Goal: Task Accomplishment & Management: Use online tool/utility

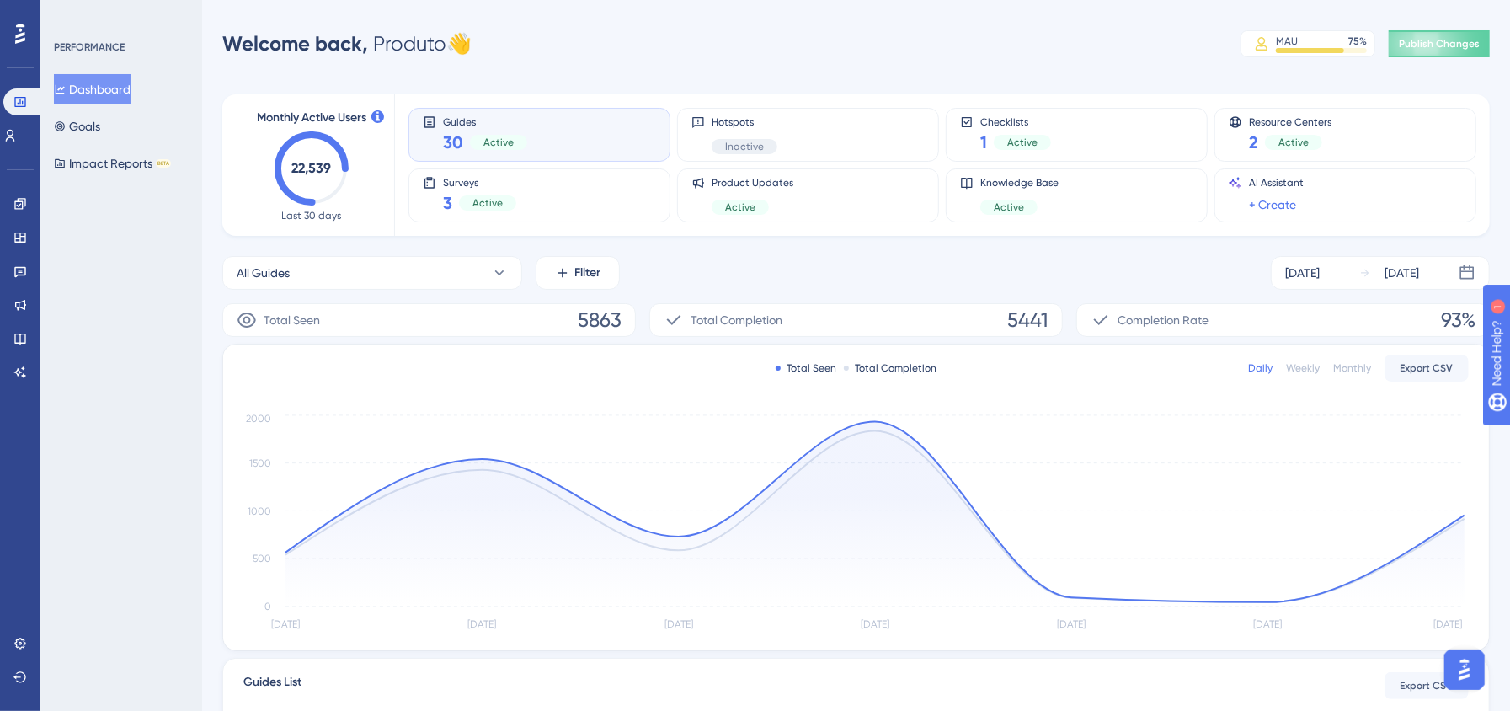
drag, startPoint x: 823, startPoint y: 61, endPoint x: 620, endPoint y: 99, distance: 206.4
click at [823, 61] on div "Performance Users Engagement Widgets Feedback Product Updates Knowledge Base AI…" at bounding box center [855, 545] width 1307 height 1036
click at [14, 205] on icon at bounding box center [19, 203] width 13 height 13
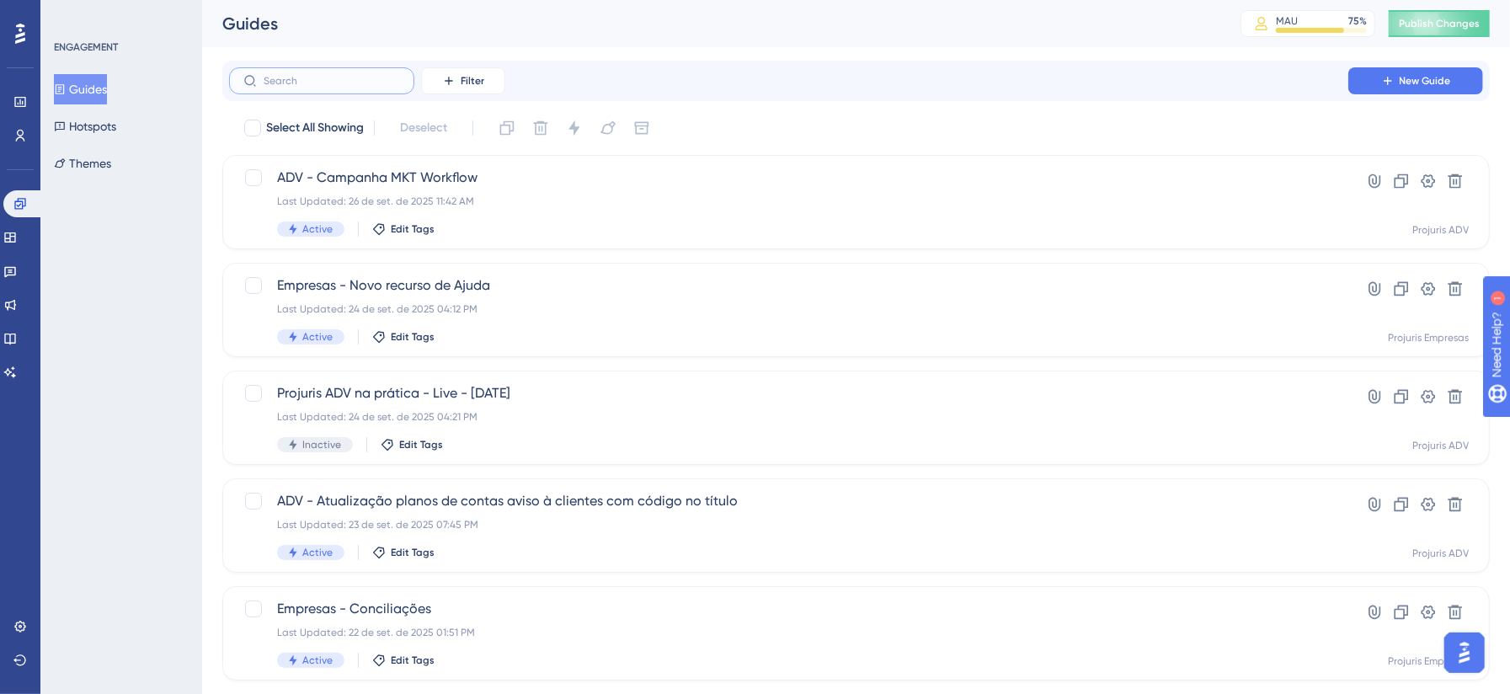
click at [360, 85] on input "text" at bounding box center [332, 81] width 136 height 12
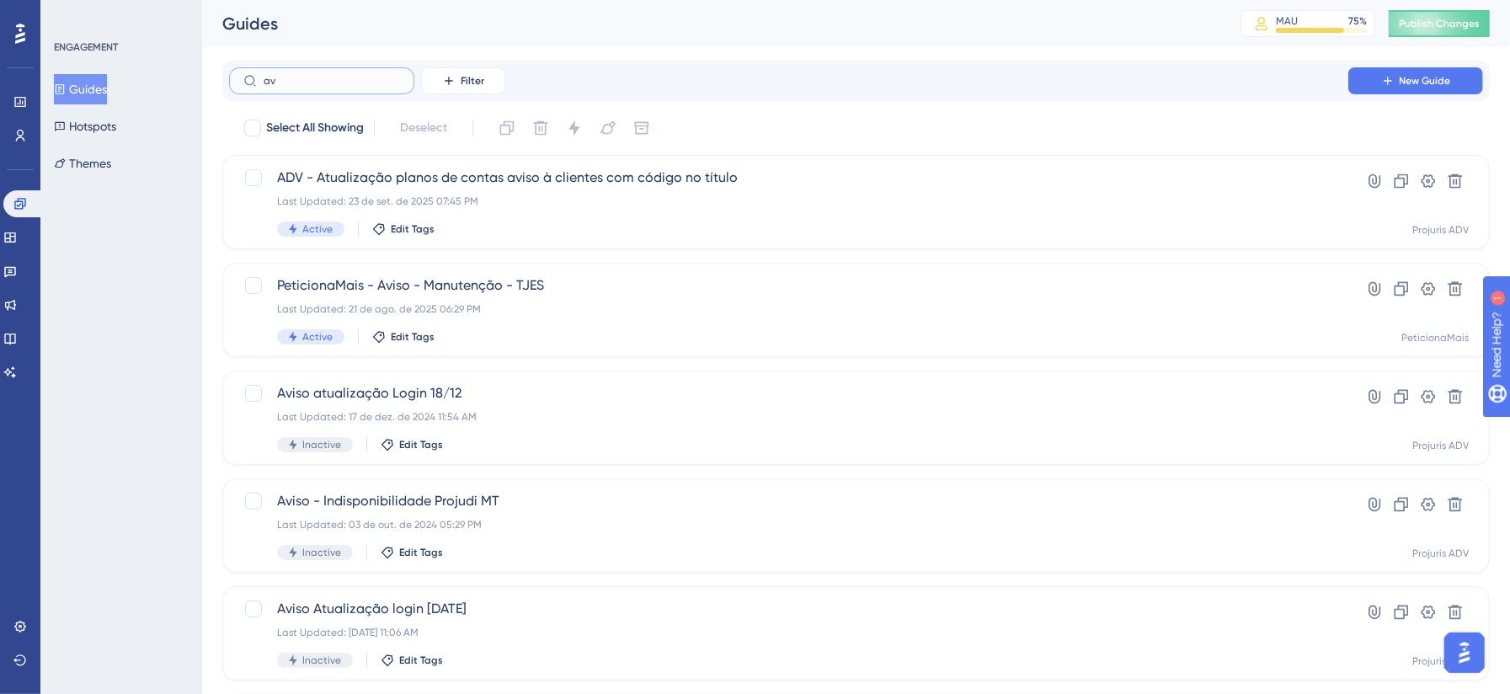
type input "a"
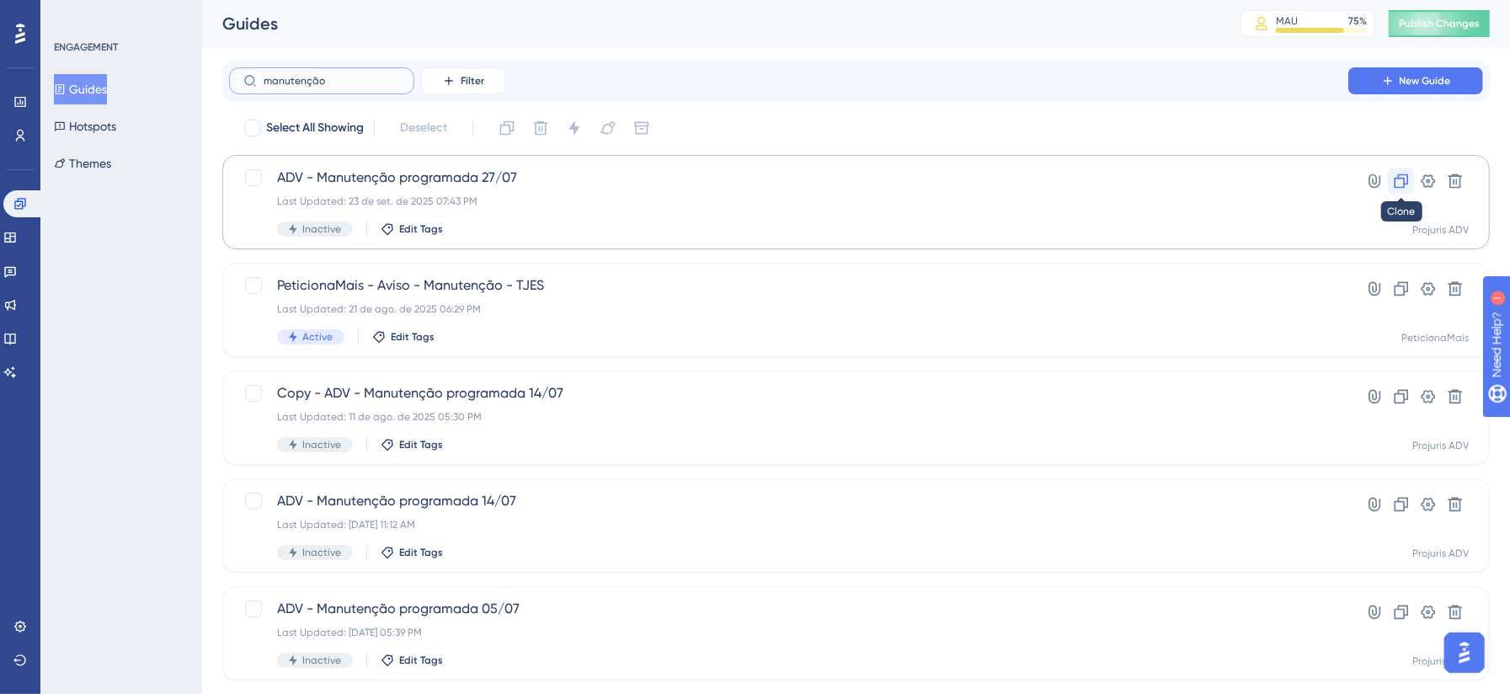
type input "manutenção"
click at [1402, 183] on icon at bounding box center [1400, 181] width 17 height 17
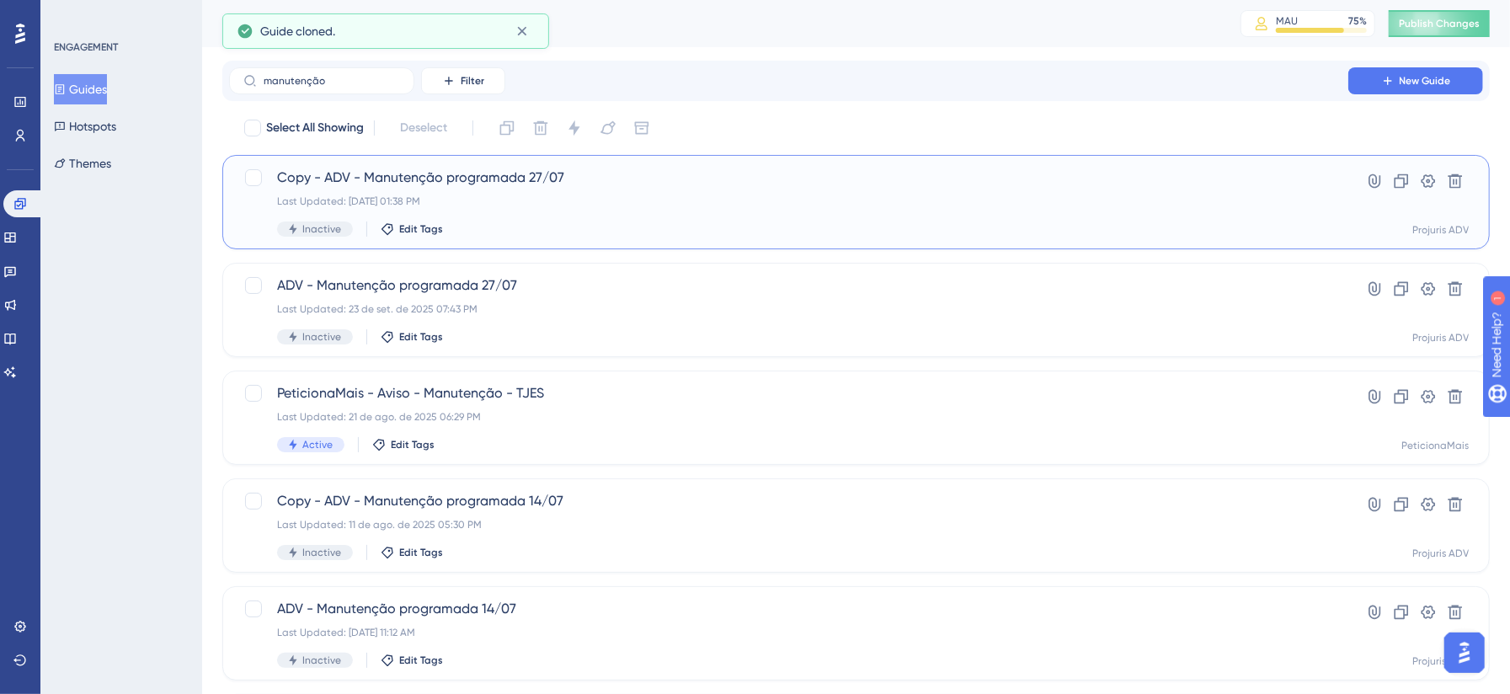
click at [876, 200] on div "Last Updated: [DATE] 01:38 PM" at bounding box center [788, 200] width 1023 height 13
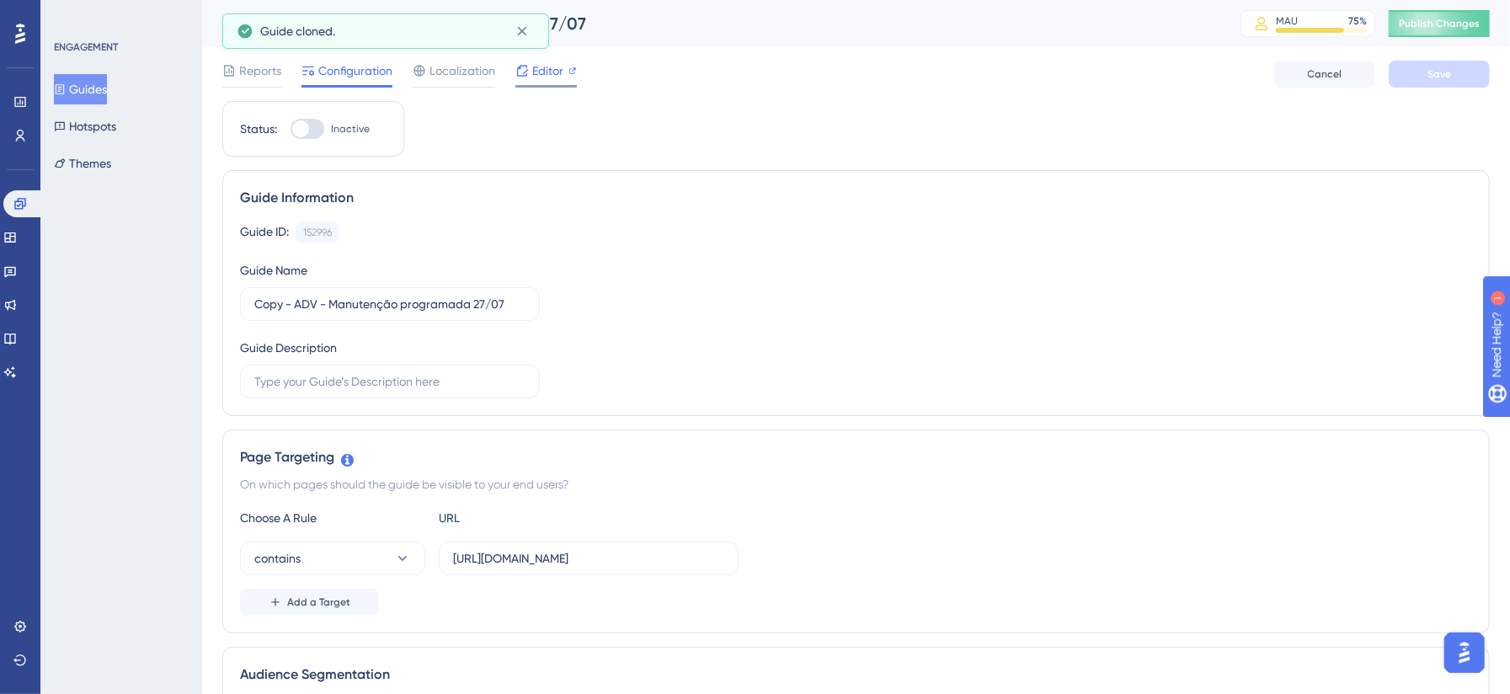
click at [547, 67] on span "Editor" at bounding box center [547, 71] width 31 height 20
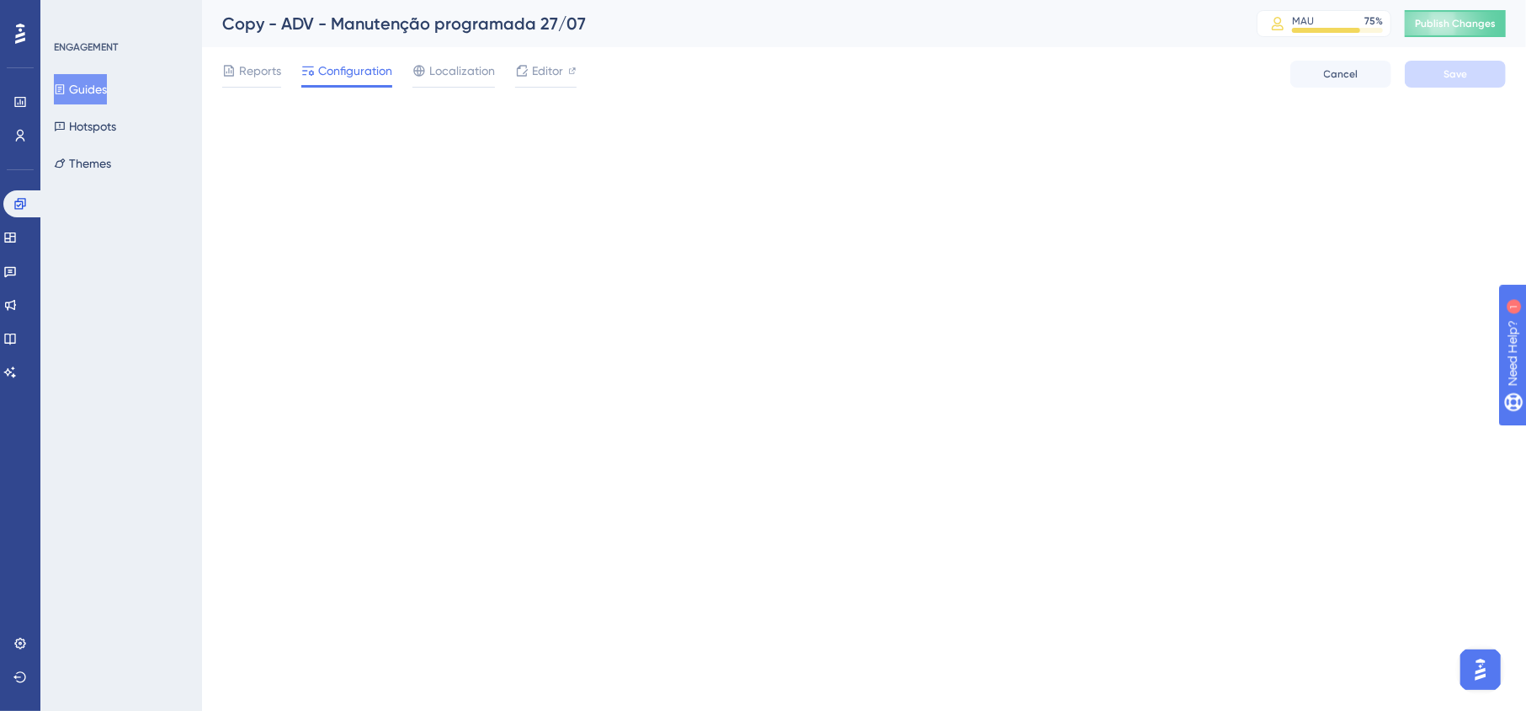
click at [690, 0] on html "Performance Users Engagement Widgets Feedback Product Updates Knowledge Base AI…" at bounding box center [763, 0] width 1526 height 0
click at [488, 28] on div "Copy - ADV - Manutenção programada 27/07" at bounding box center [718, 24] width 993 height 24
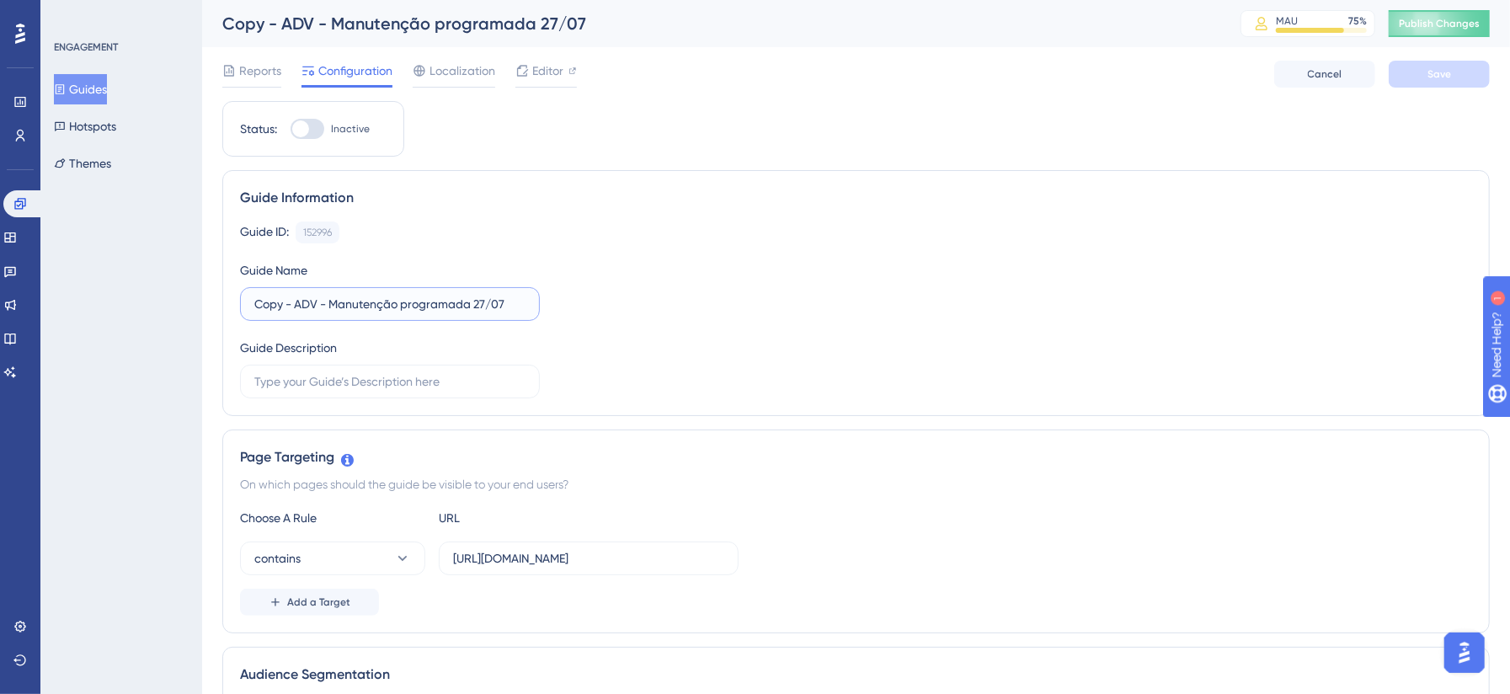
click at [392, 304] on input "Copy - ADV - Manutenção programada 27/07" at bounding box center [389, 304] width 271 height 19
drag, startPoint x: 515, startPoint y: 304, endPoint x: 183, endPoint y: 325, distance: 333.2
type input "ADV - Atraso processamento intimações"
click at [771, 277] on div "Guide ID: 152996 Copy Guide Name ADV - Atraso processamento intimações Guide De…" at bounding box center [856, 309] width 1232 height 177
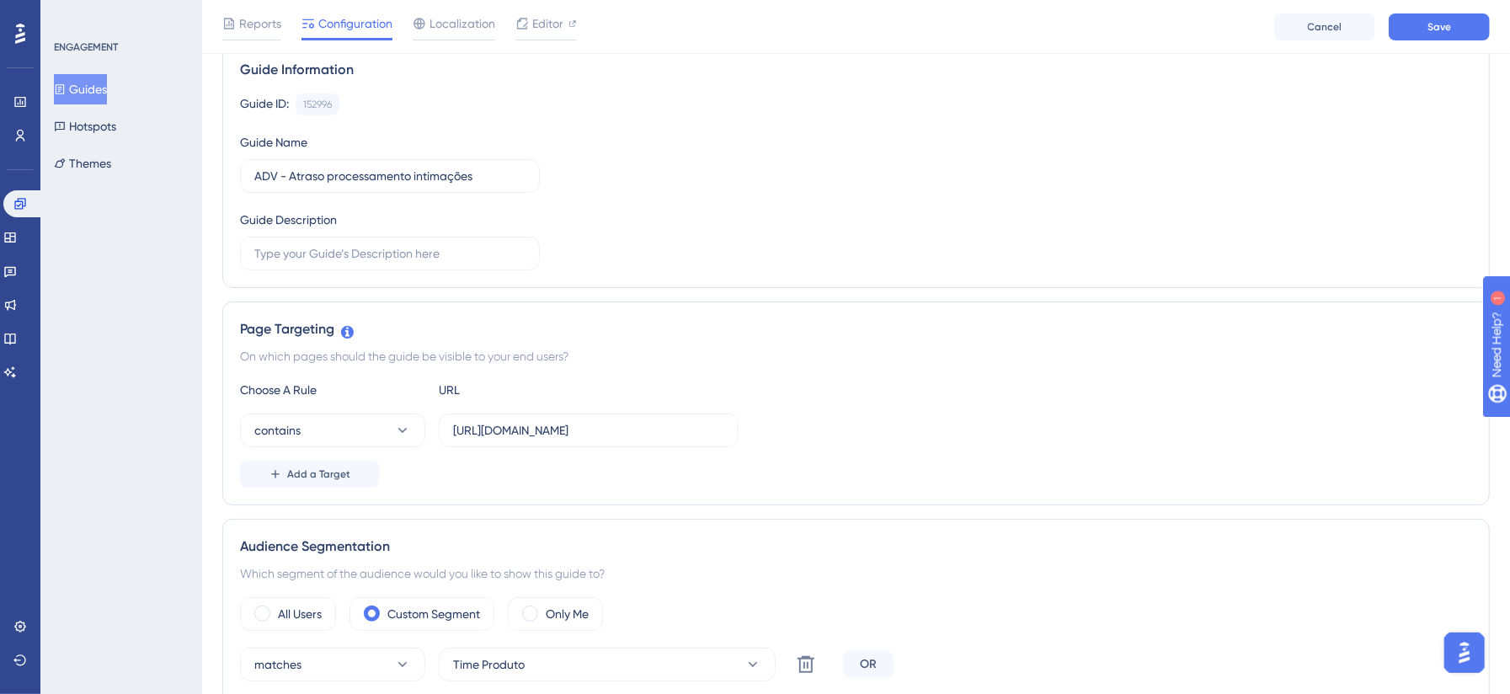
scroll to position [149, 0]
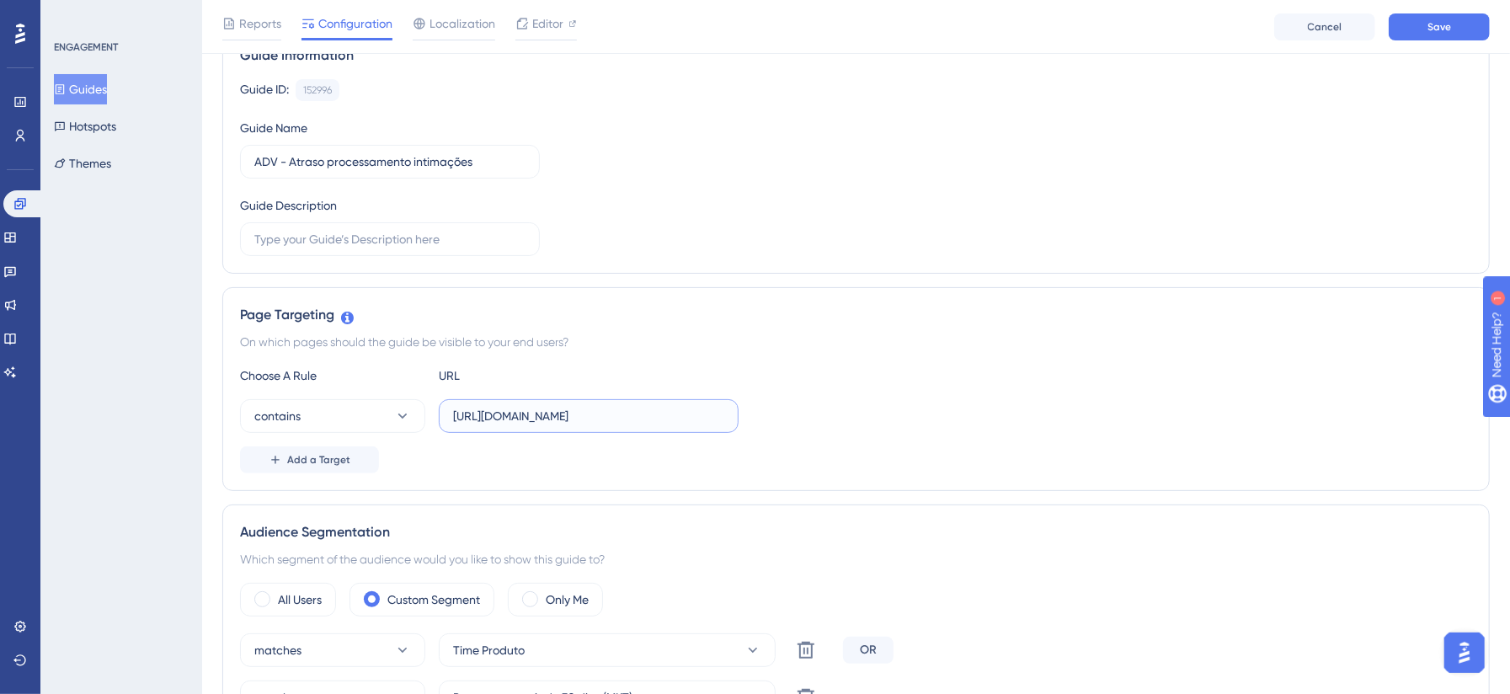
click at [698, 412] on input "[URL][DOMAIN_NAME]" at bounding box center [588, 416] width 271 height 19
click at [698, 411] on input "[URL][DOMAIN_NAME]" at bounding box center [588, 416] width 271 height 19
paste input "casos/intimacoes"
type input "[URL][DOMAIN_NAME]"
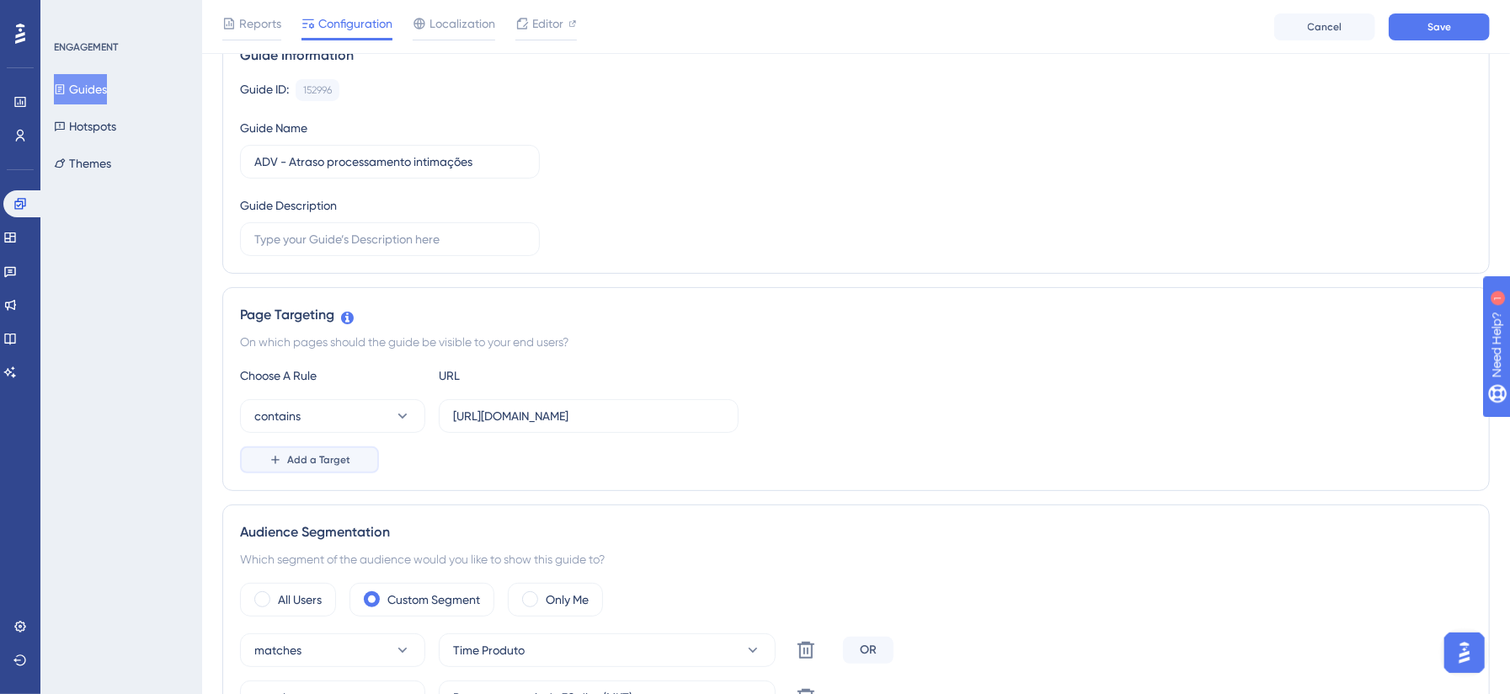
click at [350, 455] on button "Add a Target" at bounding box center [309, 459] width 139 height 27
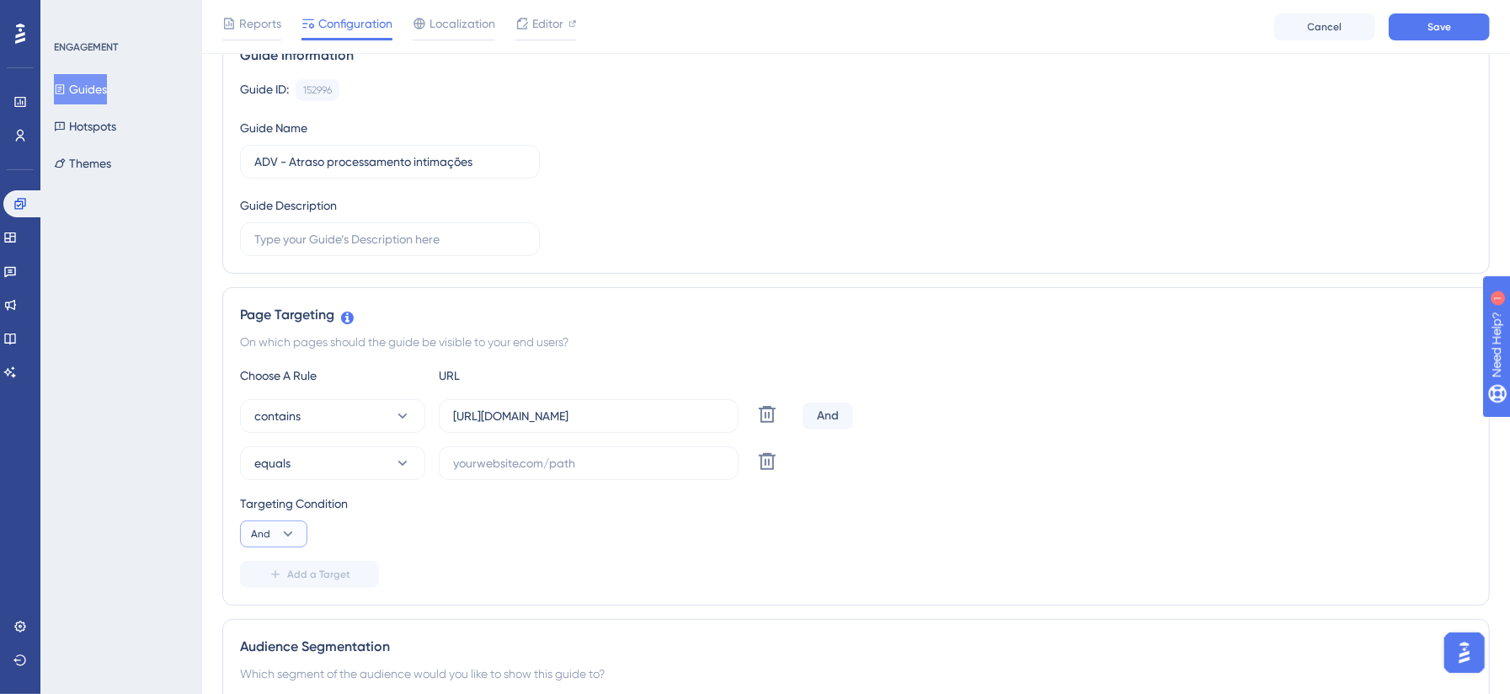
click at [290, 536] on icon at bounding box center [288, 533] width 17 height 17
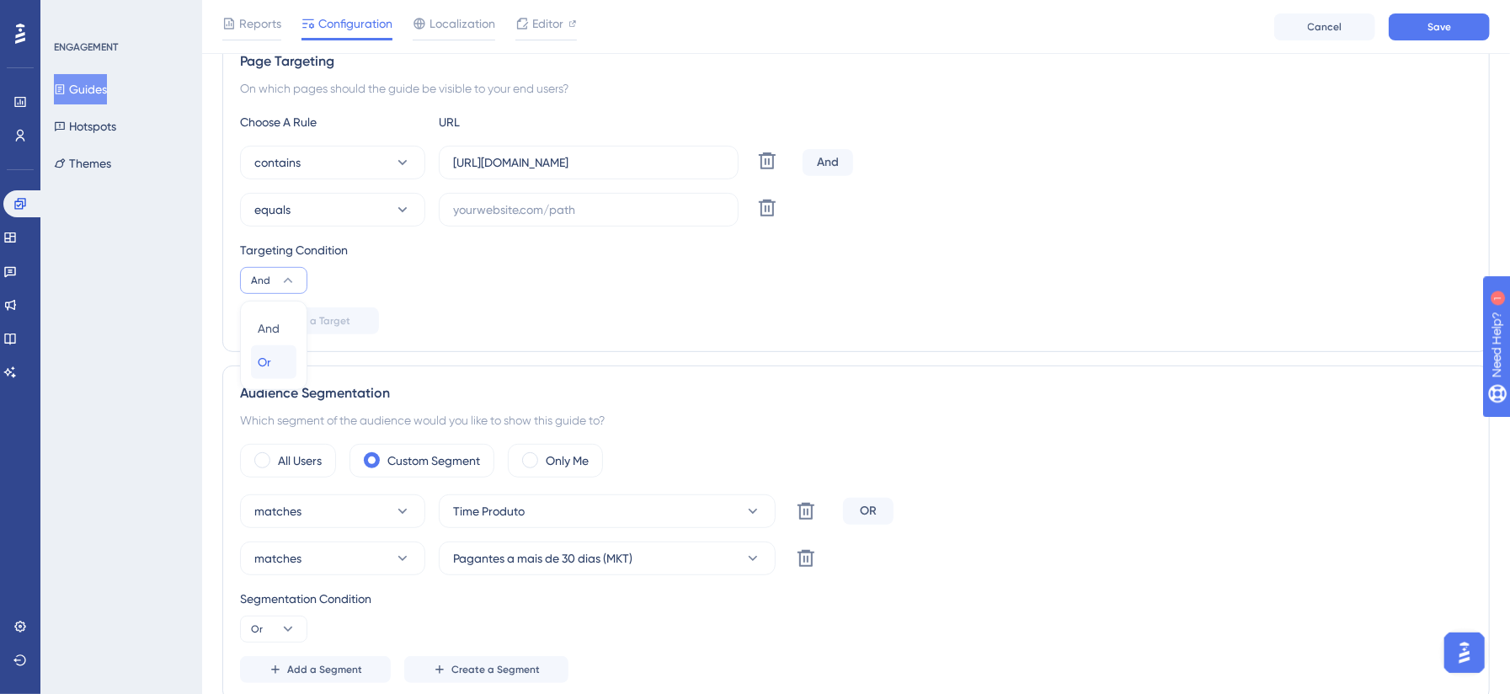
click at [268, 370] on span "Or" at bounding box center [264, 362] width 13 height 20
click at [515, 207] on input "text" at bounding box center [588, 209] width 271 height 19
paste input "[URL][DOMAIN_NAME]"
type input "[URL][DOMAIN_NAME]"
drag, startPoint x: 614, startPoint y: 317, endPoint x: 670, endPoint y: 327, distance: 57.2
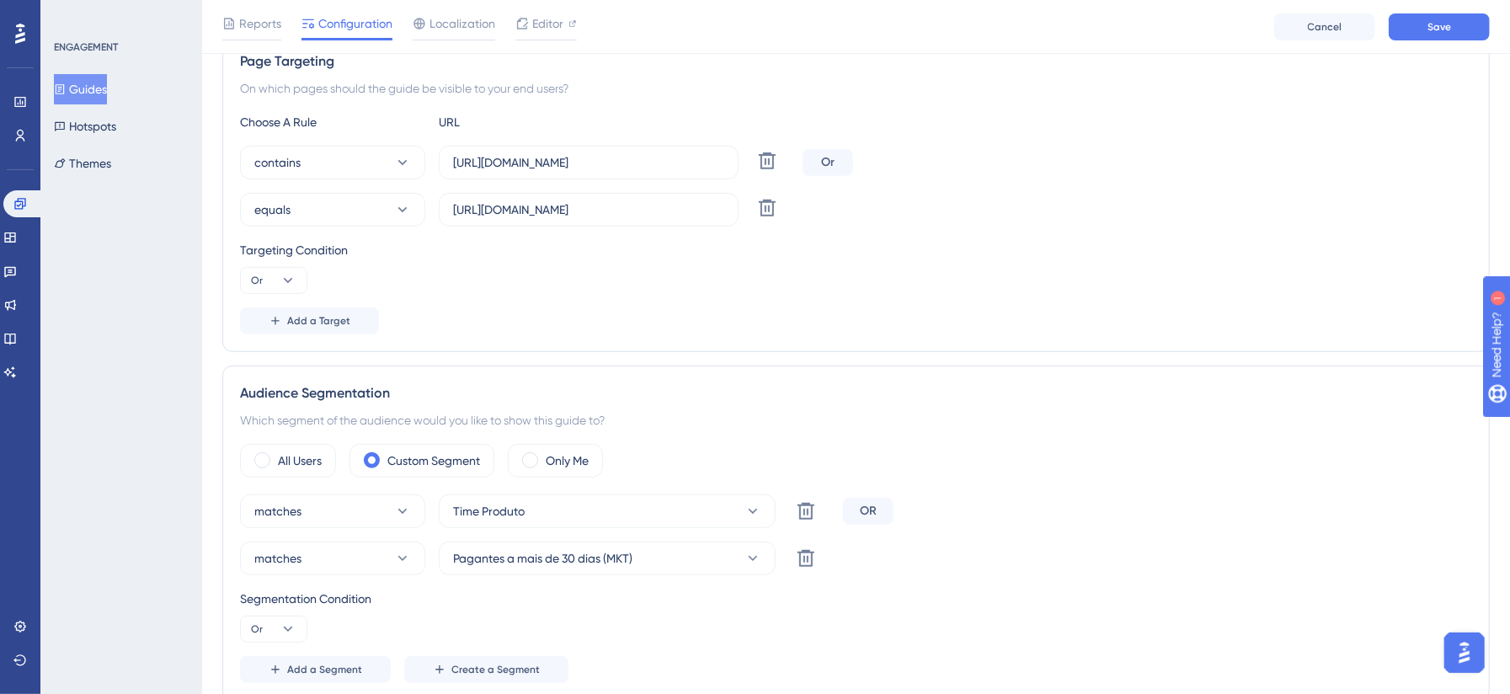
click at [613, 317] on div "Add a Target" at bounding box center [856, 320] width 1232 height 27
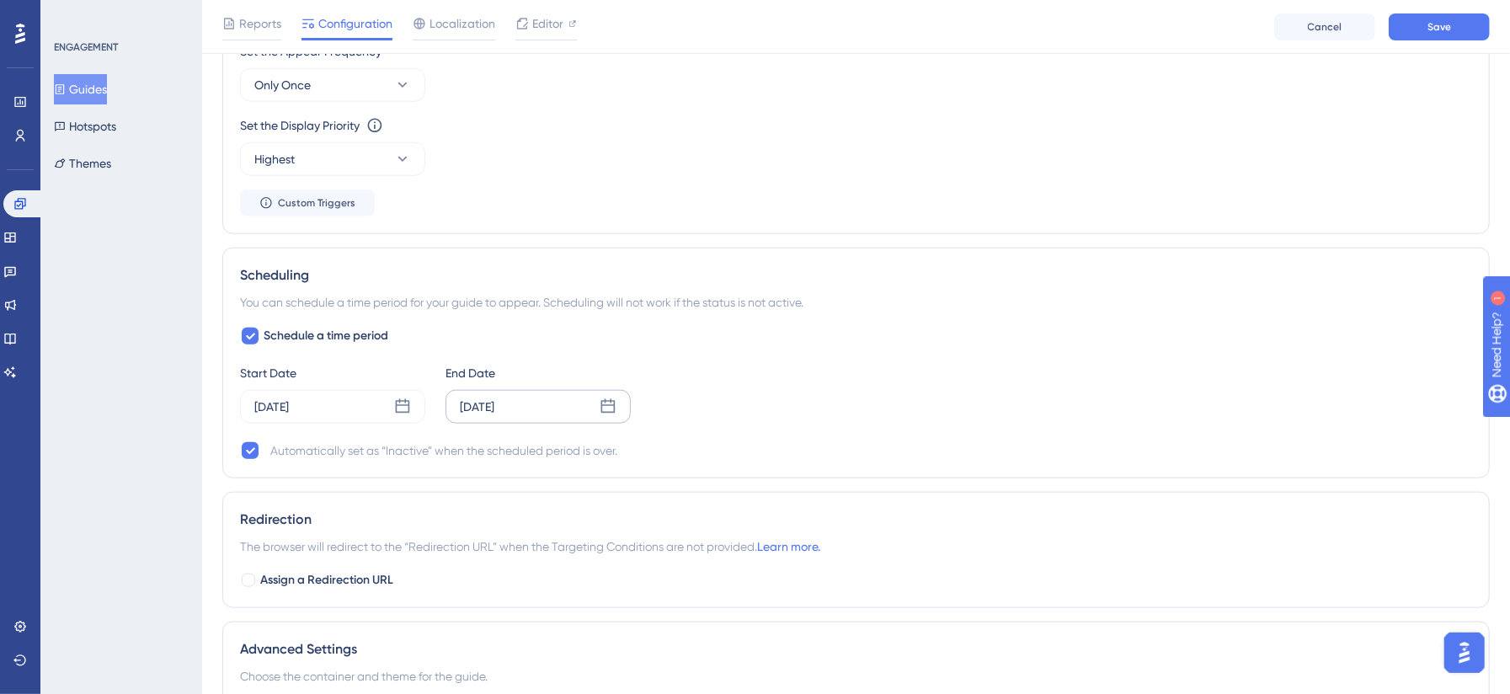
scroll to position [1227, 0]
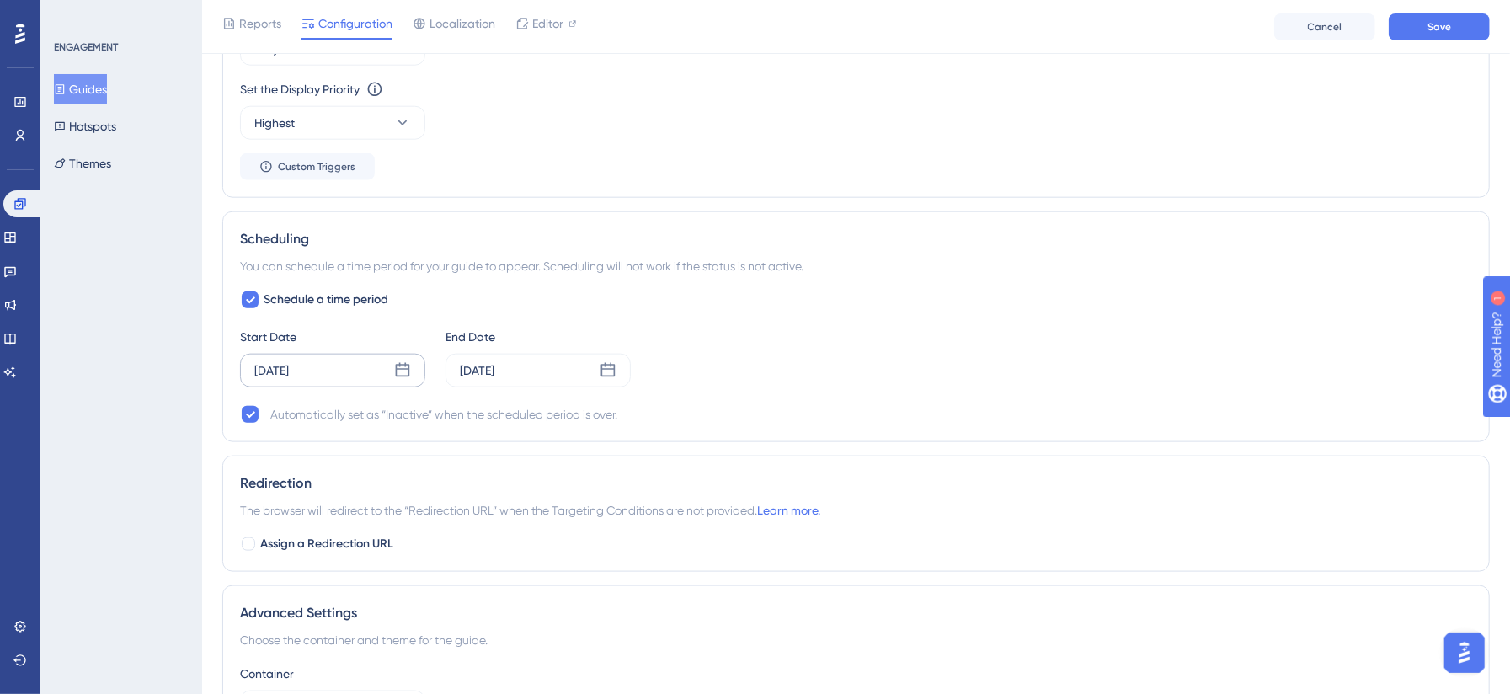
click at [289, 371] on div "[DATE]" at bounding box center [271, 370] width 35 height 20
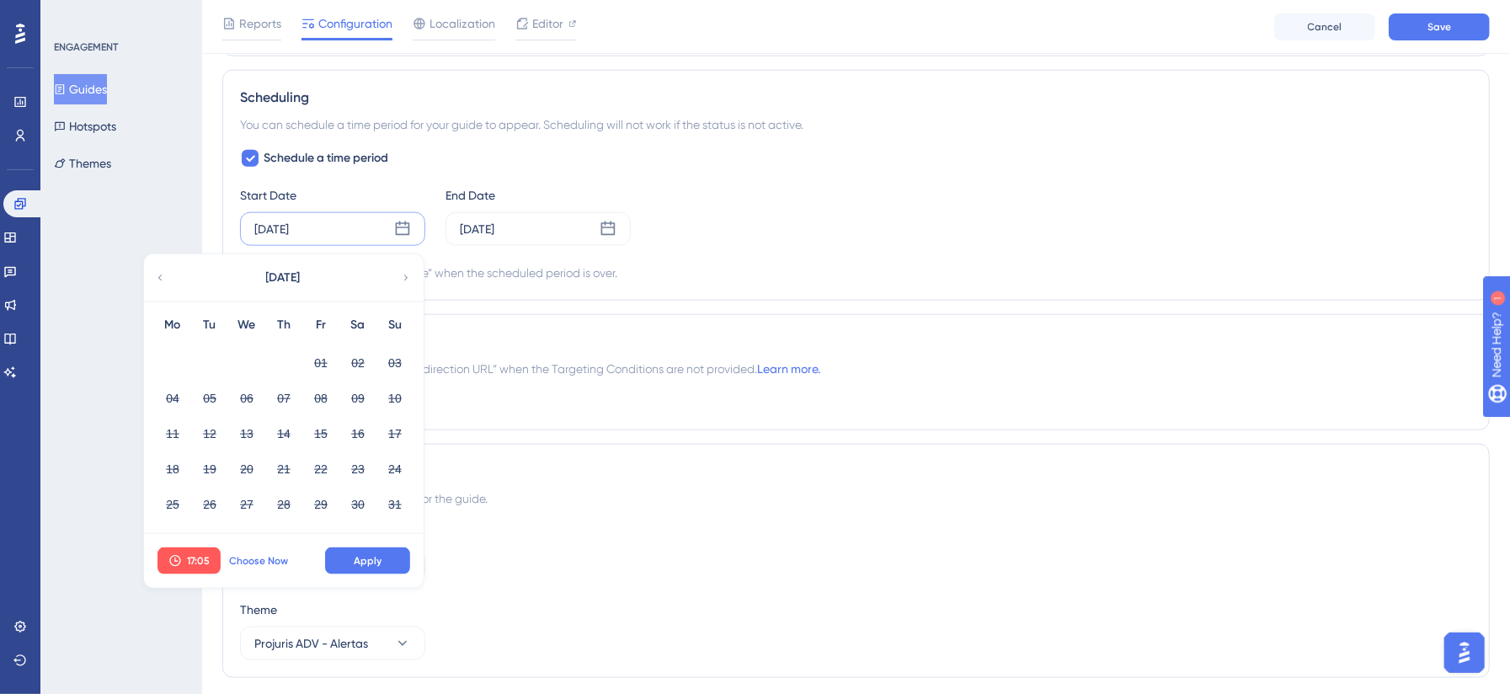
scroll to position [1376, 0]
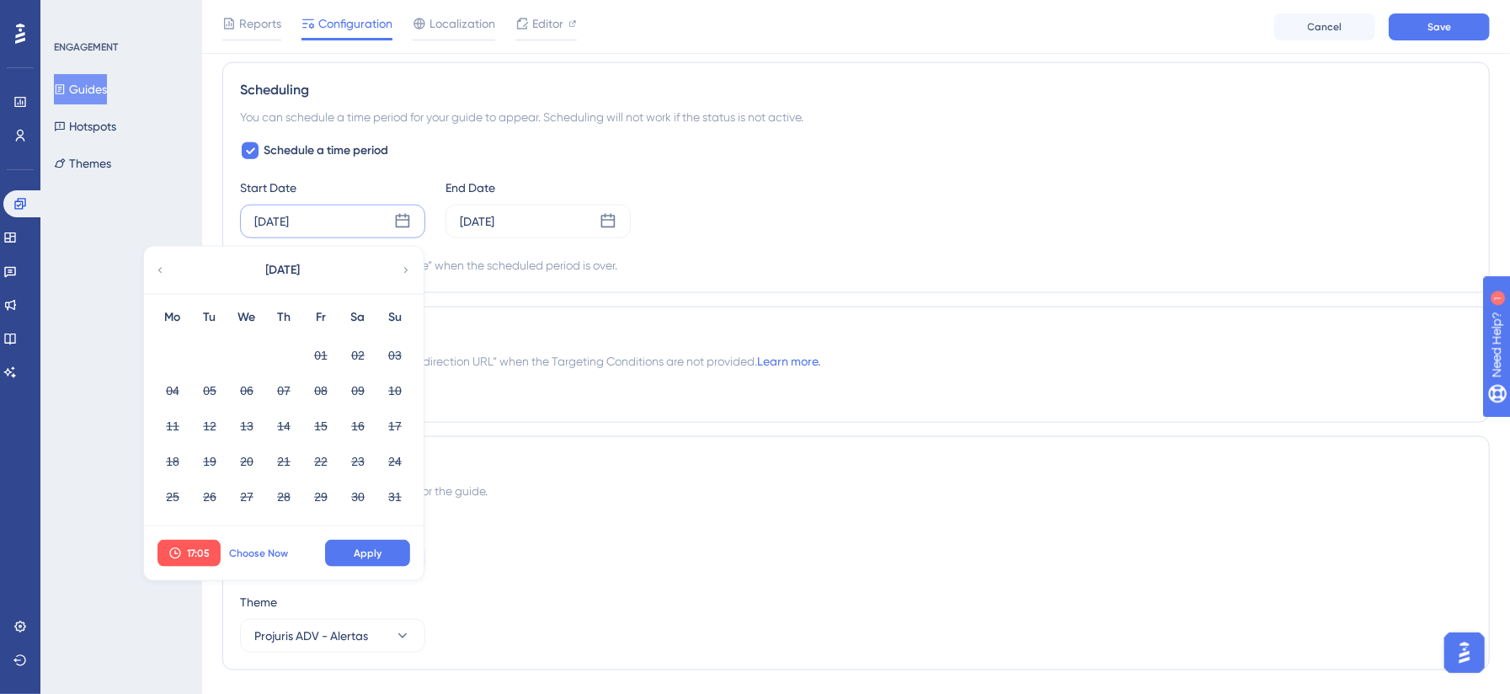
click at [254, 557] on span "Choose Now" at bounding box center [258, 552] width 59 height 13
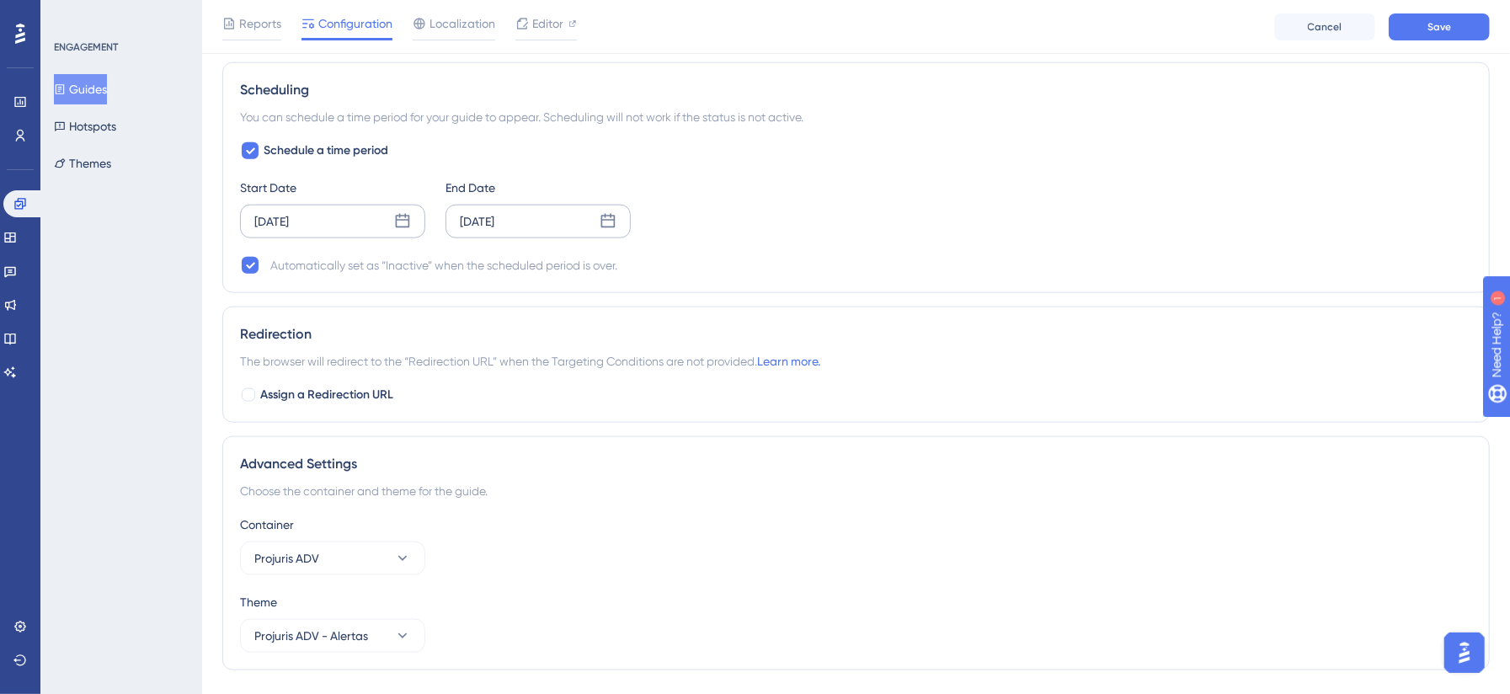
click at [494, 223] on div "[DATE]" at bounding box center [477, 221] width 35 height 20
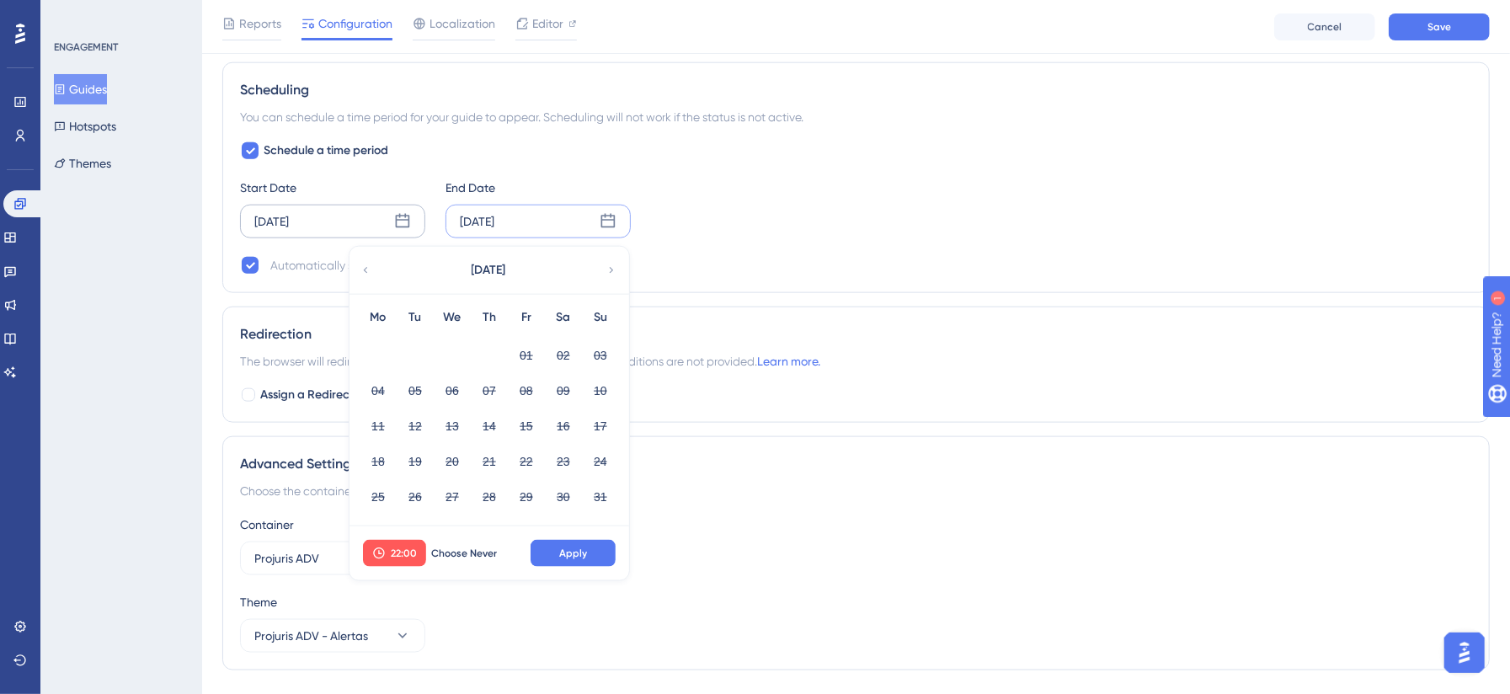
click at [607, 270] on icon at bounding box center [611, 270] width 12 height 15
click at [386, 500] on button "29" at bounding box center [378, 496] width 29 height 29
click at [404, 556] on span "22:00" at bounding box center [404, 552] width 26 height 13
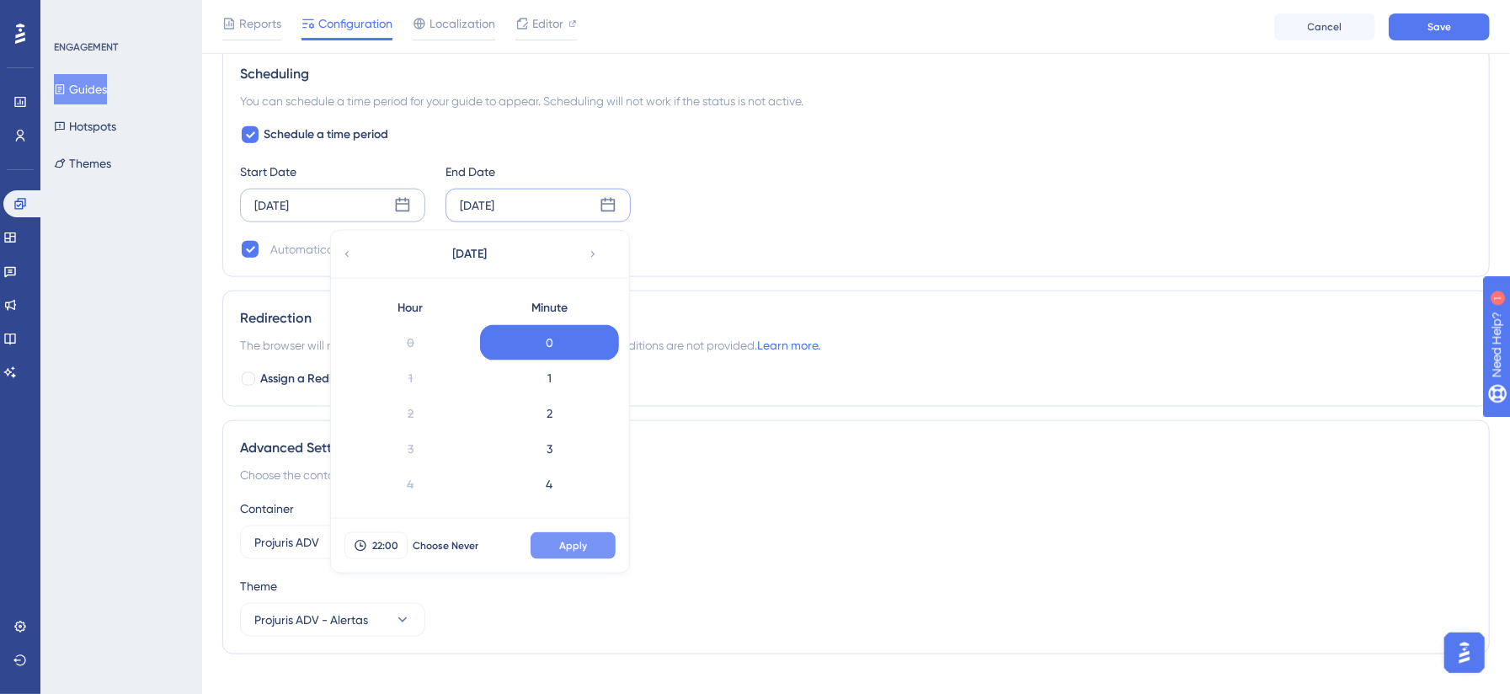
scroll to position [668, 0]
click at [578, 549] on span "Apply" at bounding box center [573, 545] width 28 height 13
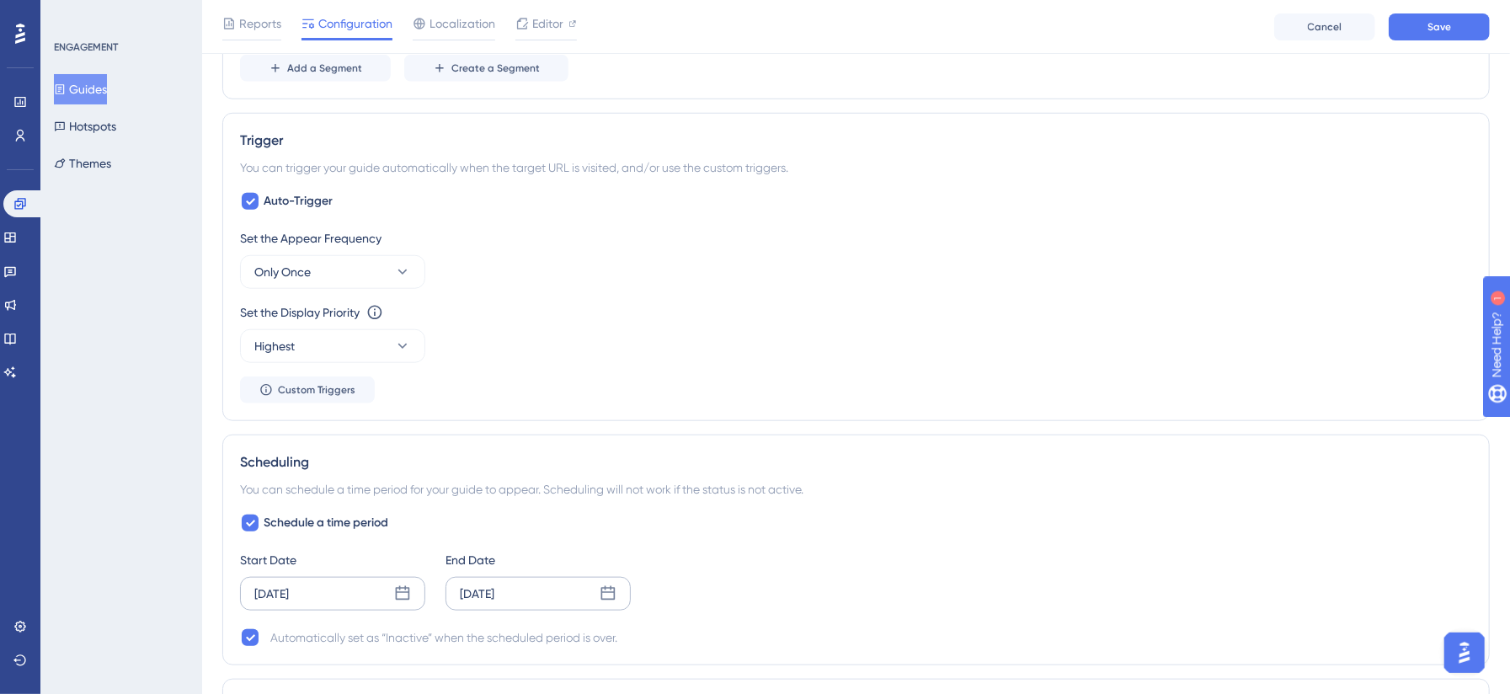
scroll to position [0, 0]
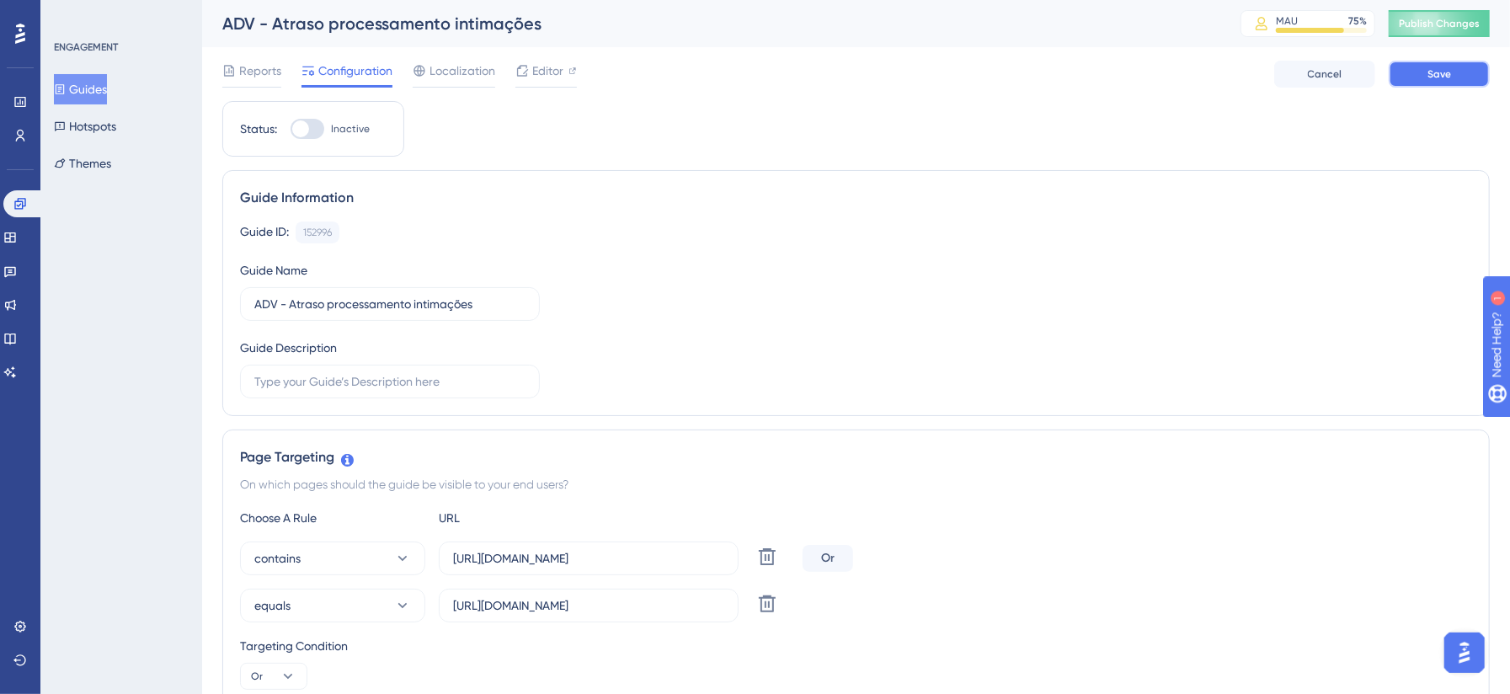
click at [1416, 64] on button "Save" at bounding box center [1438, 74] width 101 height 27
click at [314, 130] on div at bounding box center [307, 129] width 34 height 20
click at [290, 130] on input "Inactive" at bounding box center [290, 129] width 1 height 1
checkbox input "true"
click at [1451, 67] on button "Save" at bounding box center [1438, 74] width 101 height 27
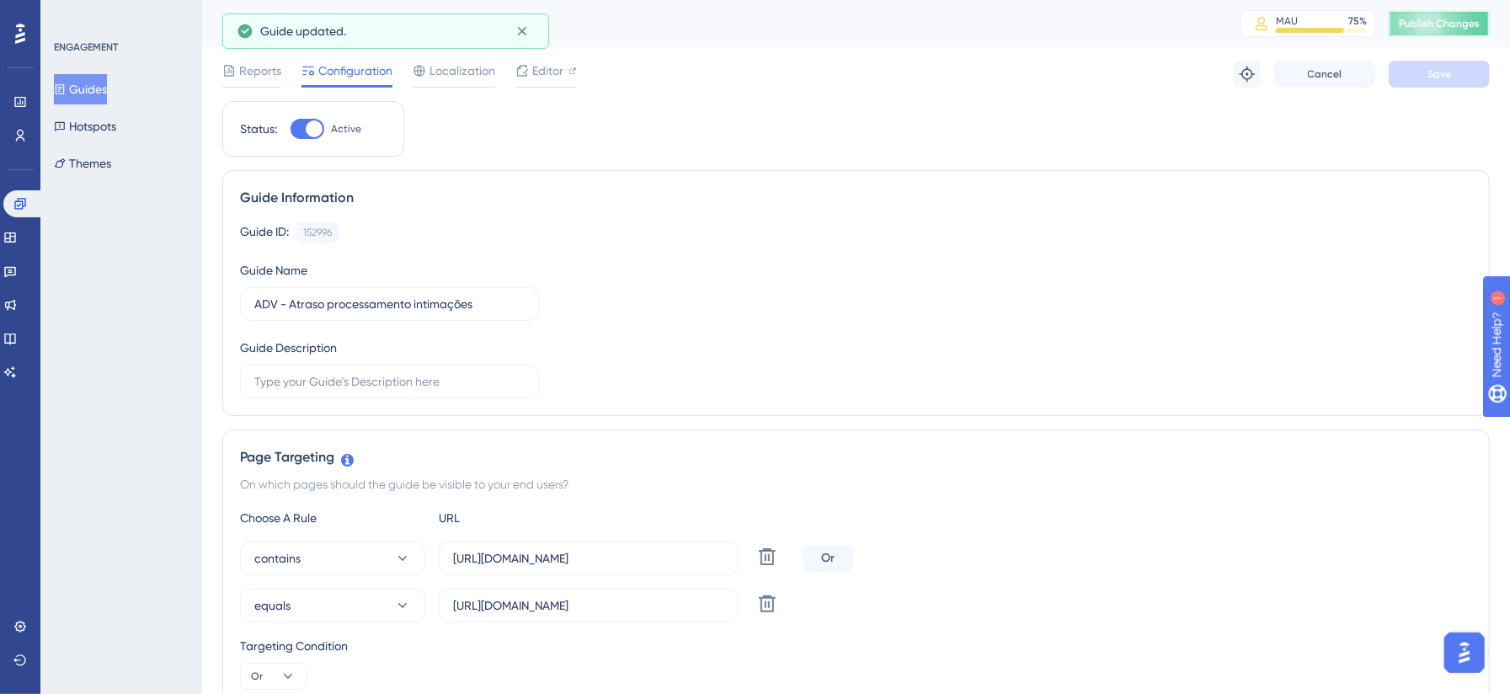
click at [1442, 18] on span "Publish Changes" at bounding box center [1438, 23] width 81 height 13
click at [1244, 78] on icon at bounding box center [1246, 74] width 15 height 15
click at [1452, 27] on button "Publish Changes" at bounding box center [1438, 23] width 101 height 27
click at [290, 304] on input "ADV - Atraso processamento intimações" at bounding box center [389, 304] width 271 height 19
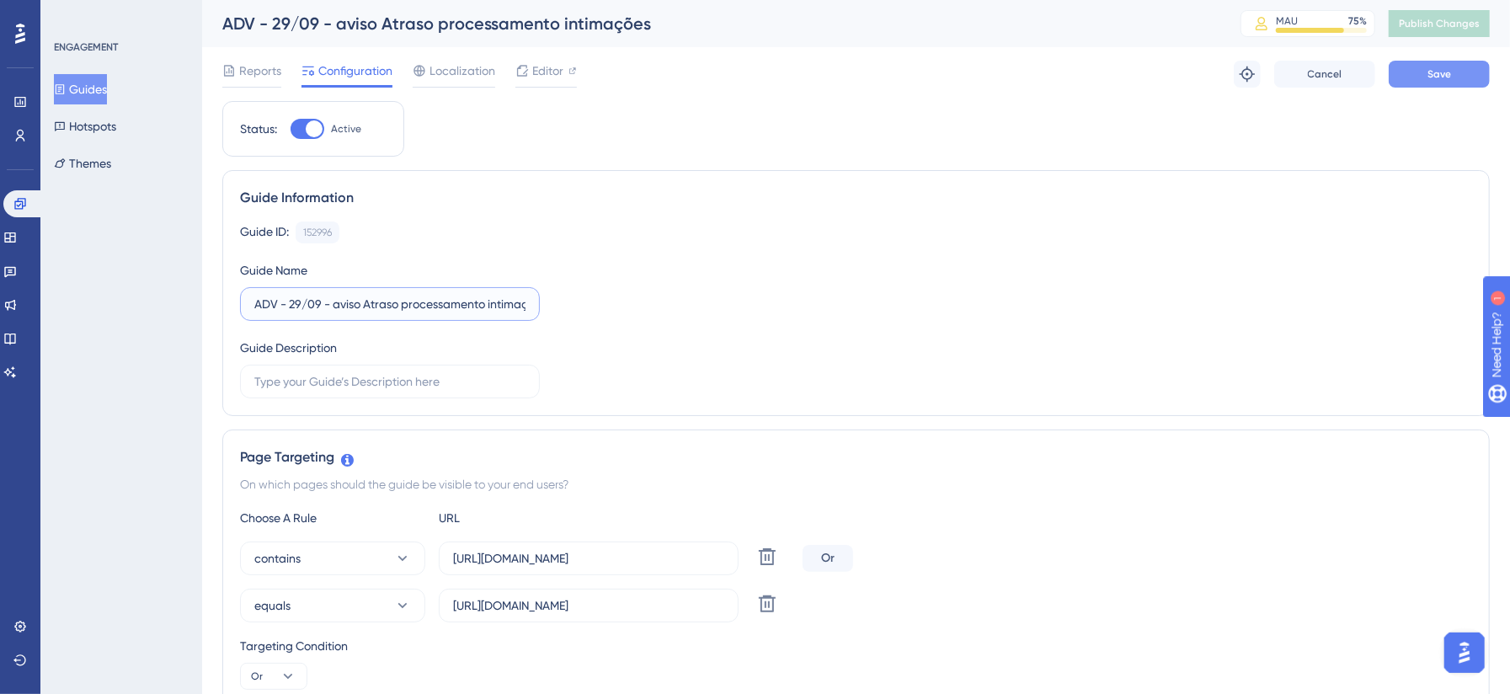
type input "ADV - 29/09 - aviso Atraso processamento intimações"
click at [1394, 74] on button "Save" at bounding box center [1438, 74] width 101 height 27
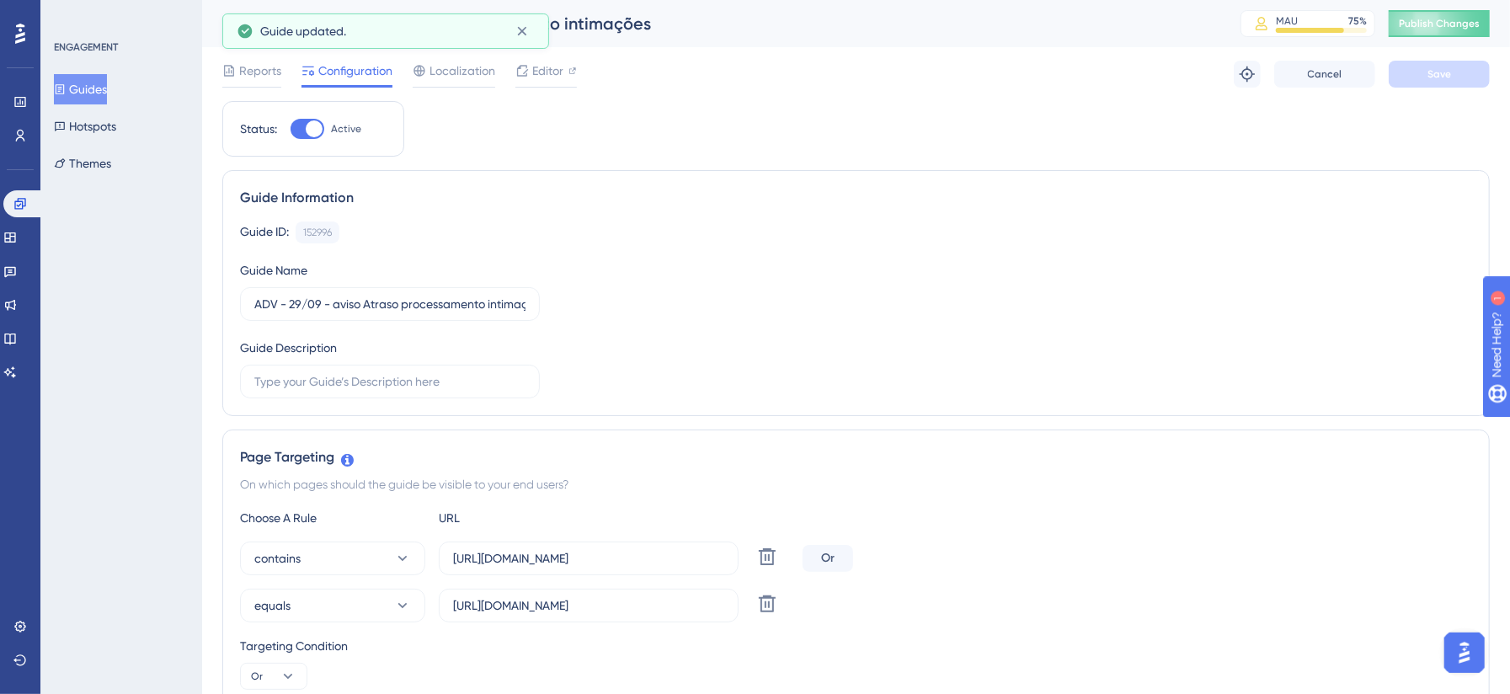
click at [1442, 19] on span "Publish Changes" at bounding box center [1438, 23] width 81 height 13
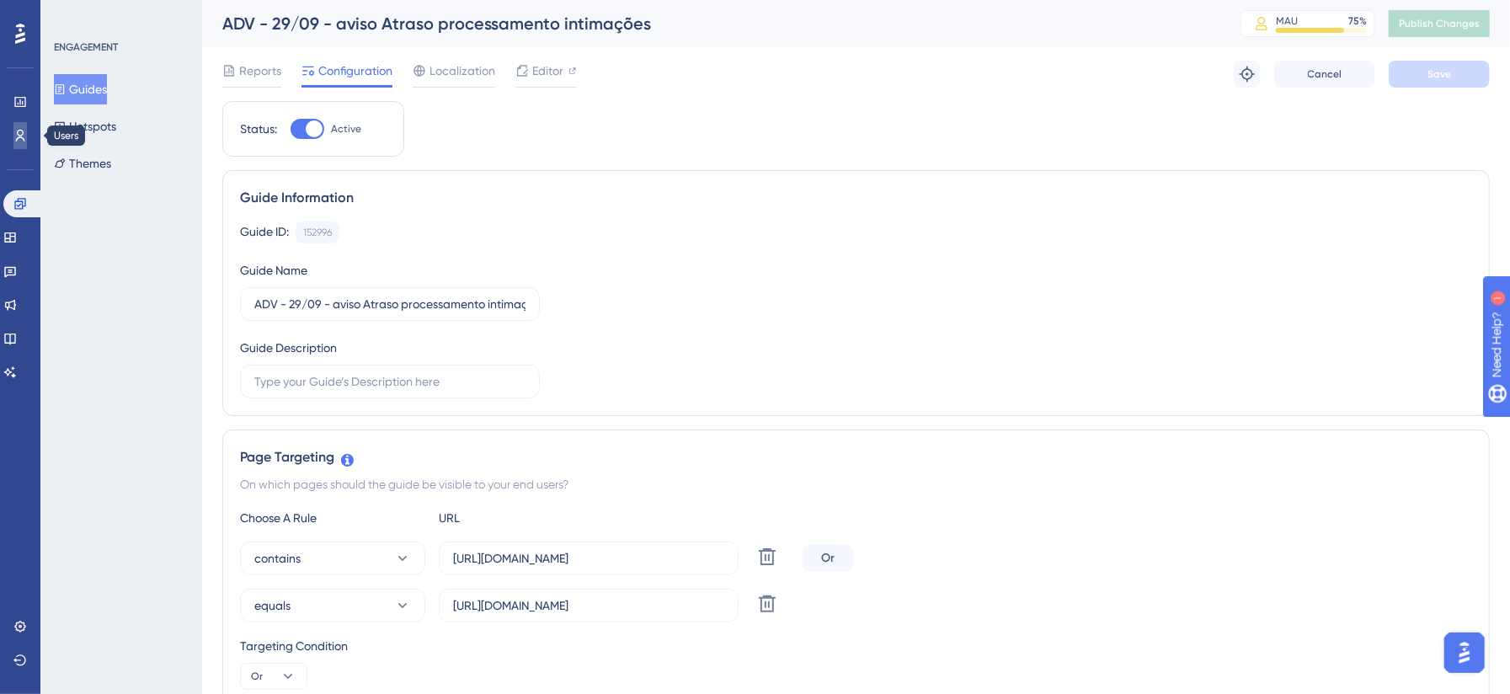
click at [24, 138] on icon at bounding box center [19, 135] width 13 height 13
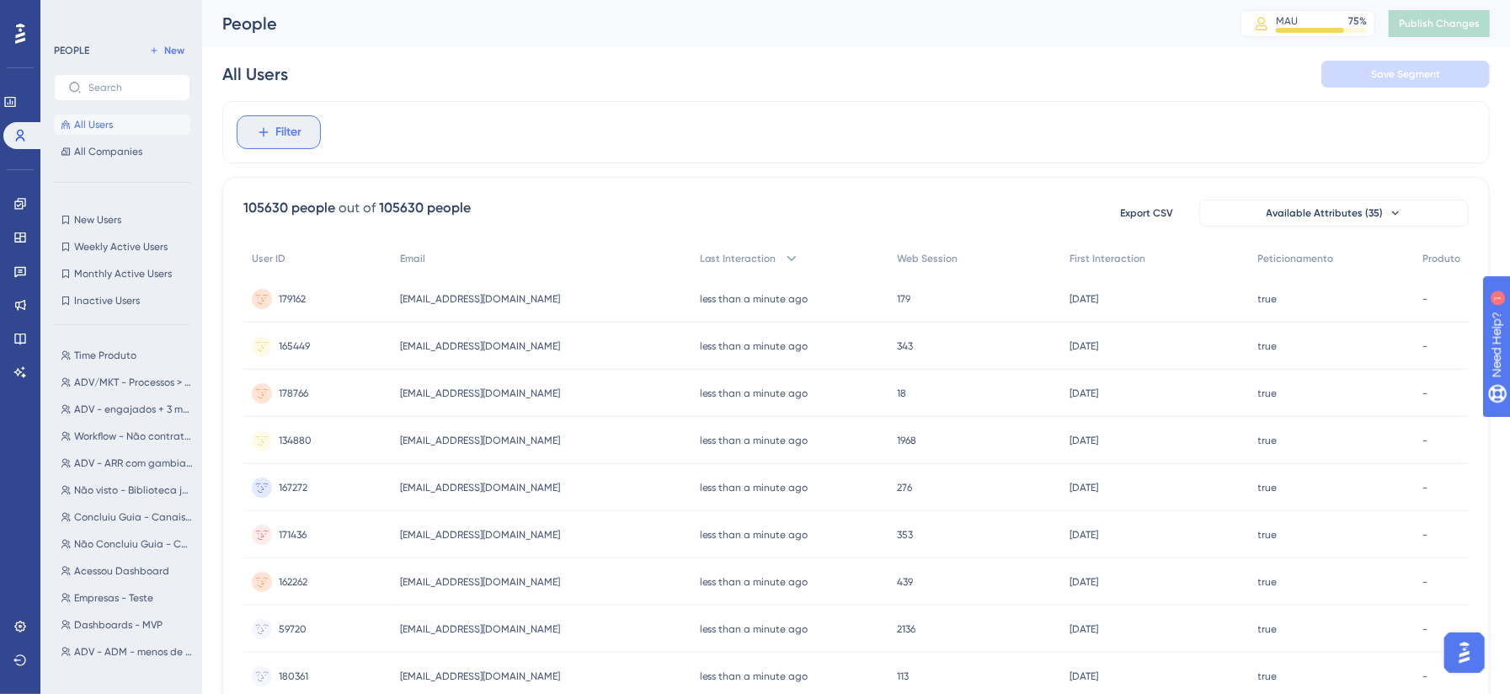
click at [284, 123] on span "Filter" at bounding box center [289, 132] width 26 height 20
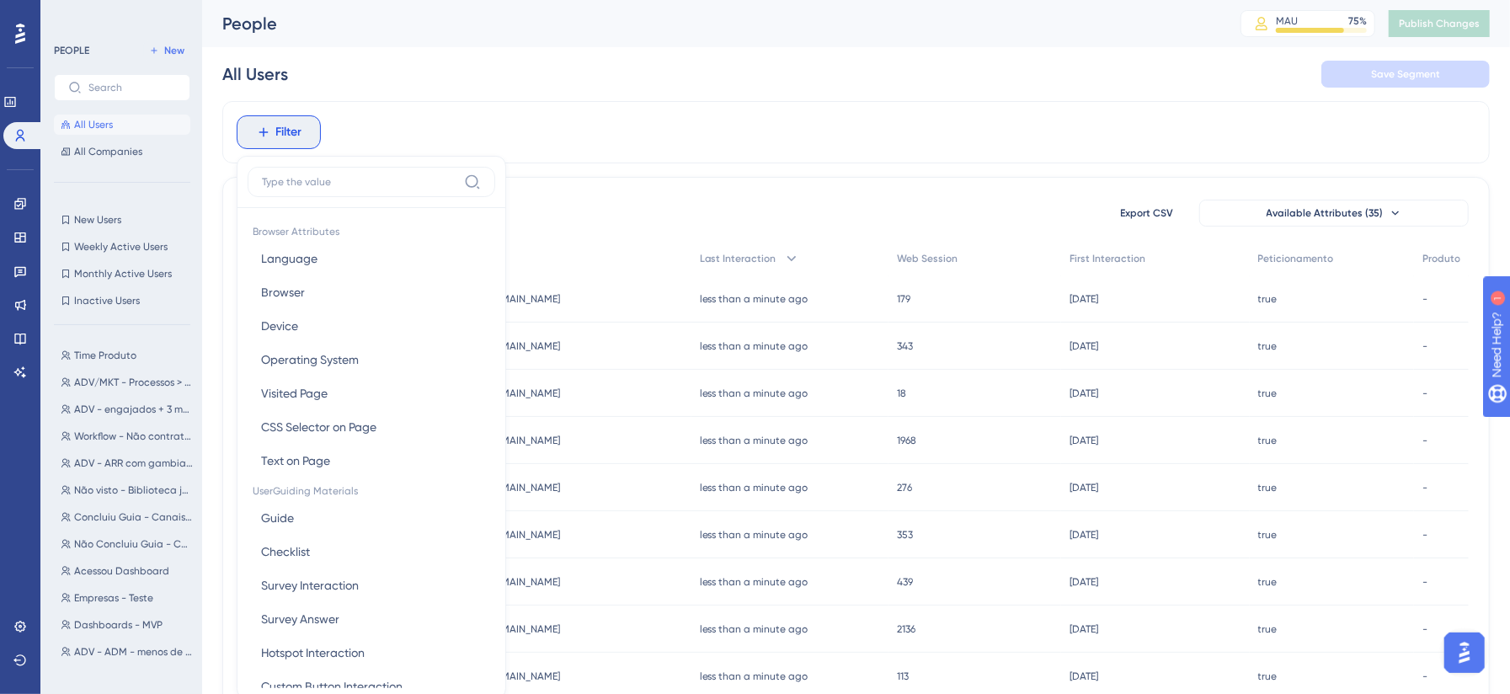
scroll to position [81, 0]
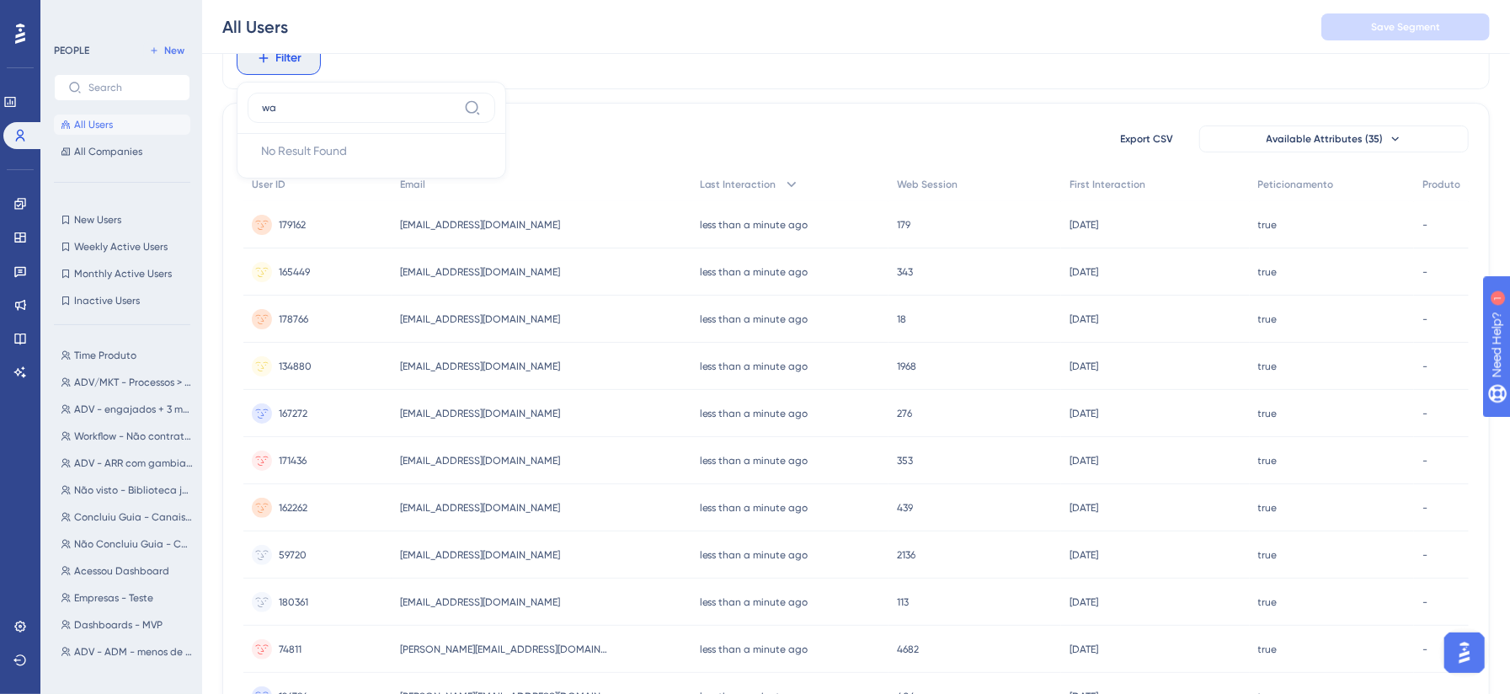
type input "w"
type input "c"
type input "m"
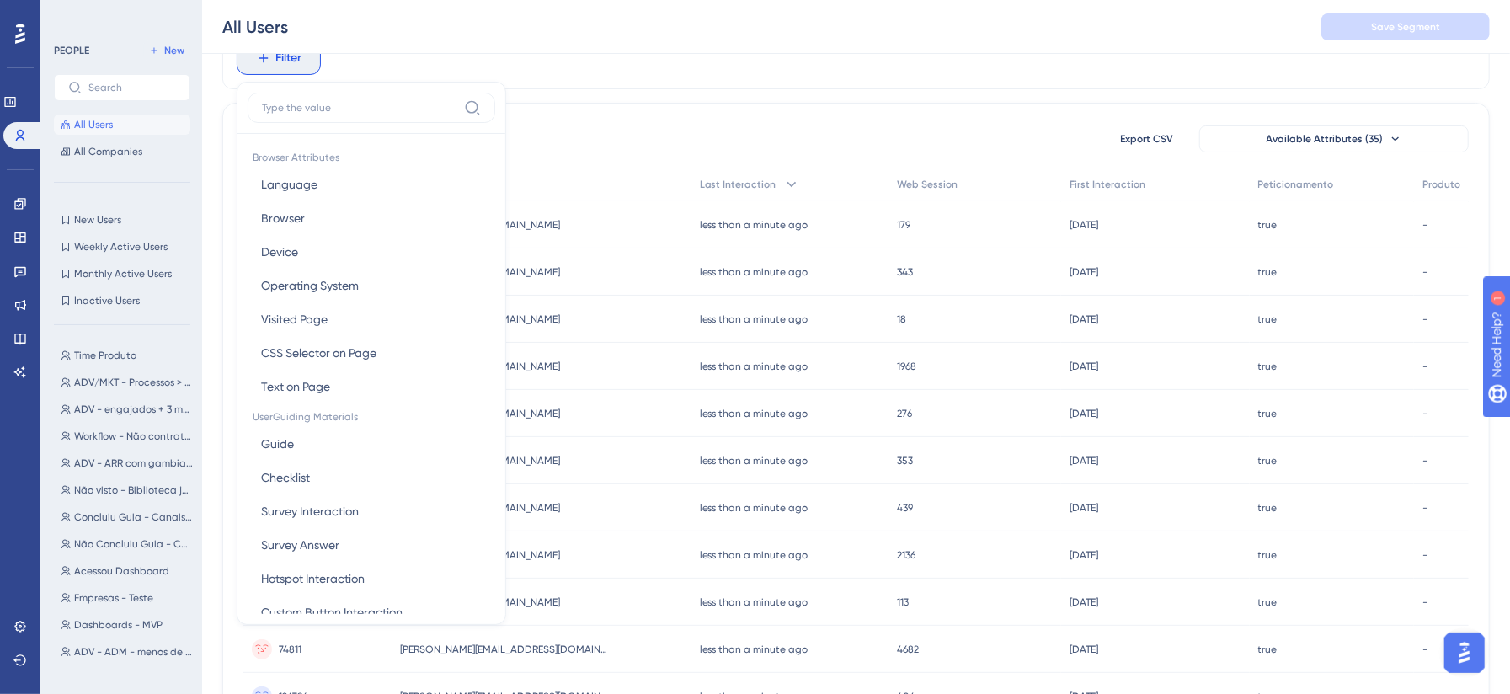
click at [611, 123] on div "105630 people out of 105630 people Export CSV Available Attributes (35) User ID…" at bounding box center [855, 661] width 1267 height 1116
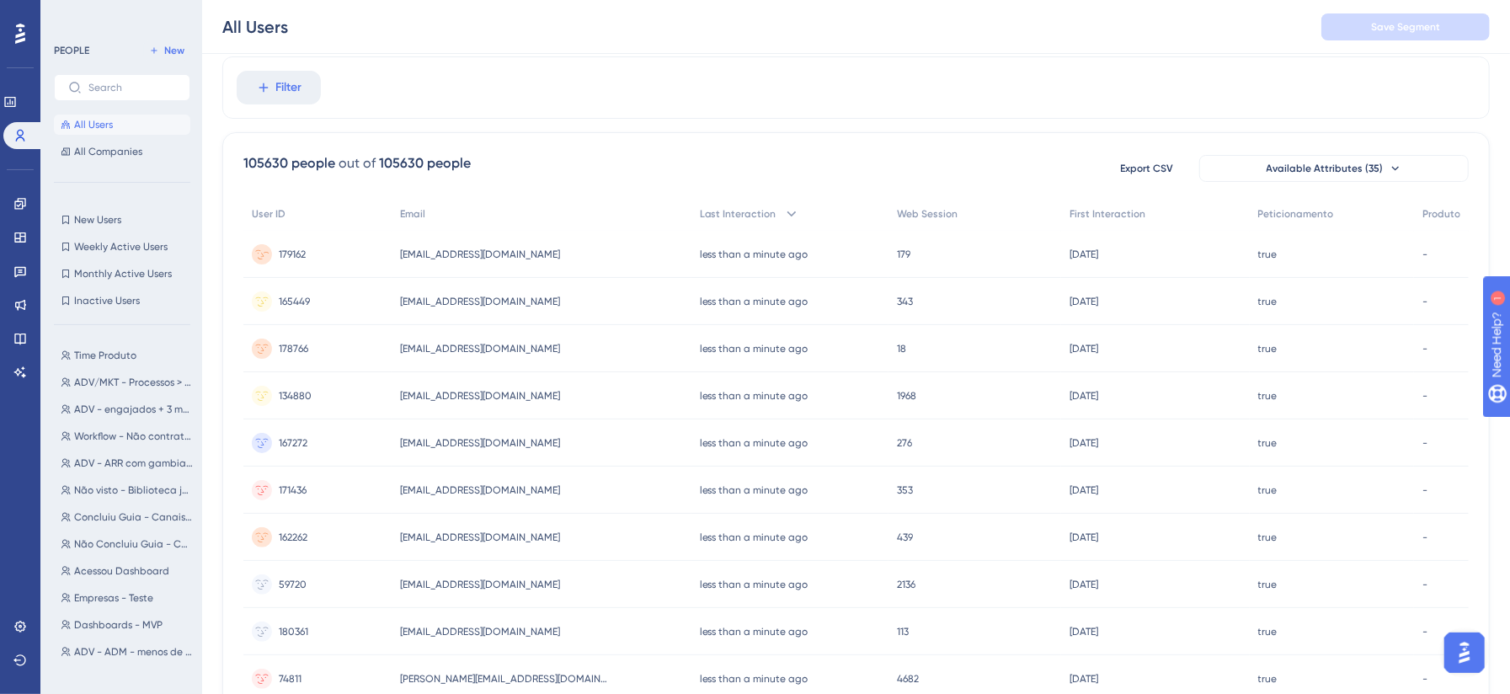
scroll to position [5, 0]
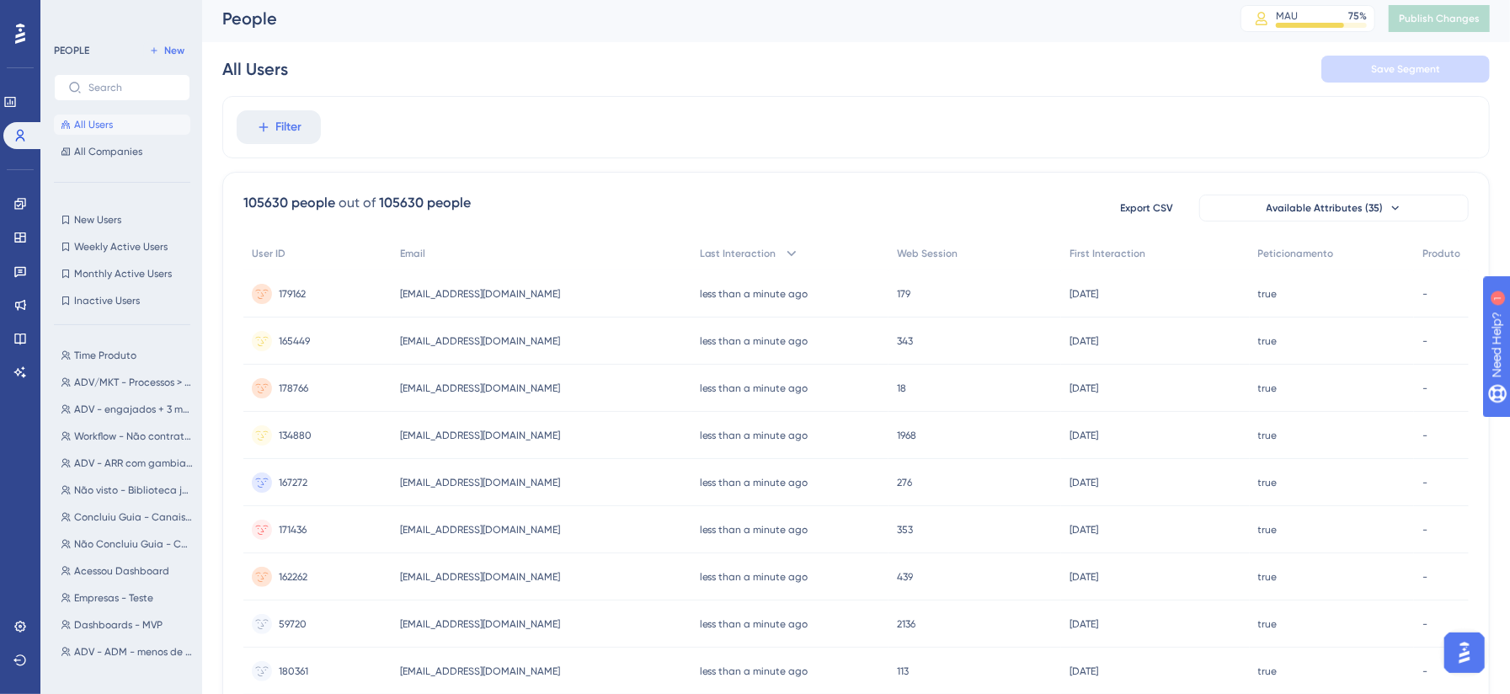
click at [756, 98] on div "Filter" at bounding box center [855, 127] width 1267 height 62
drag, startPoint x: 29, startPoint y: 103, endPoint x: 39, endPoint y: 108, distance: 11.3
click at [17, 104] on link at bounding box center [9, 101] width 13 height 27
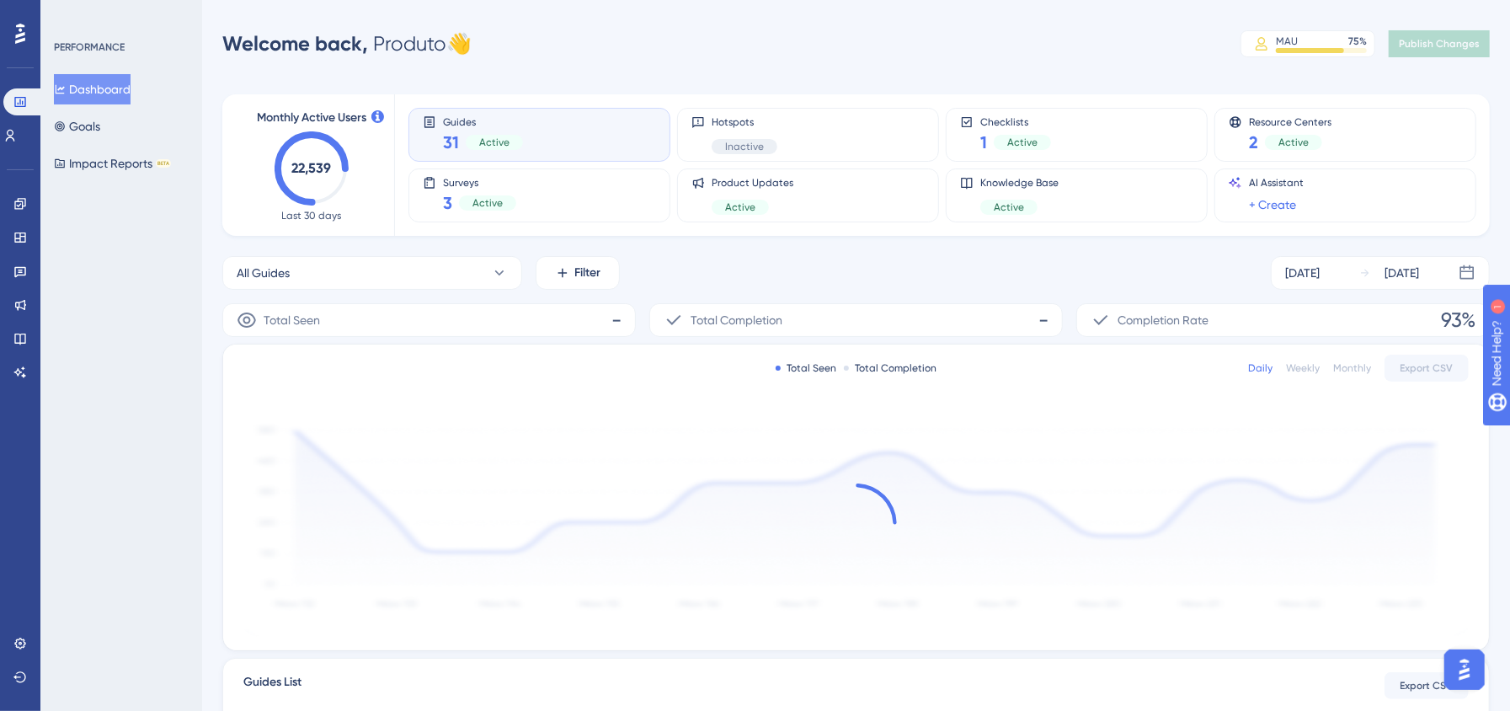
click at [130, 280] on div "PERFORMANCE Dashboard Goals Impact Reports BETA" at bounding box center [121, 355] width 162 height 711
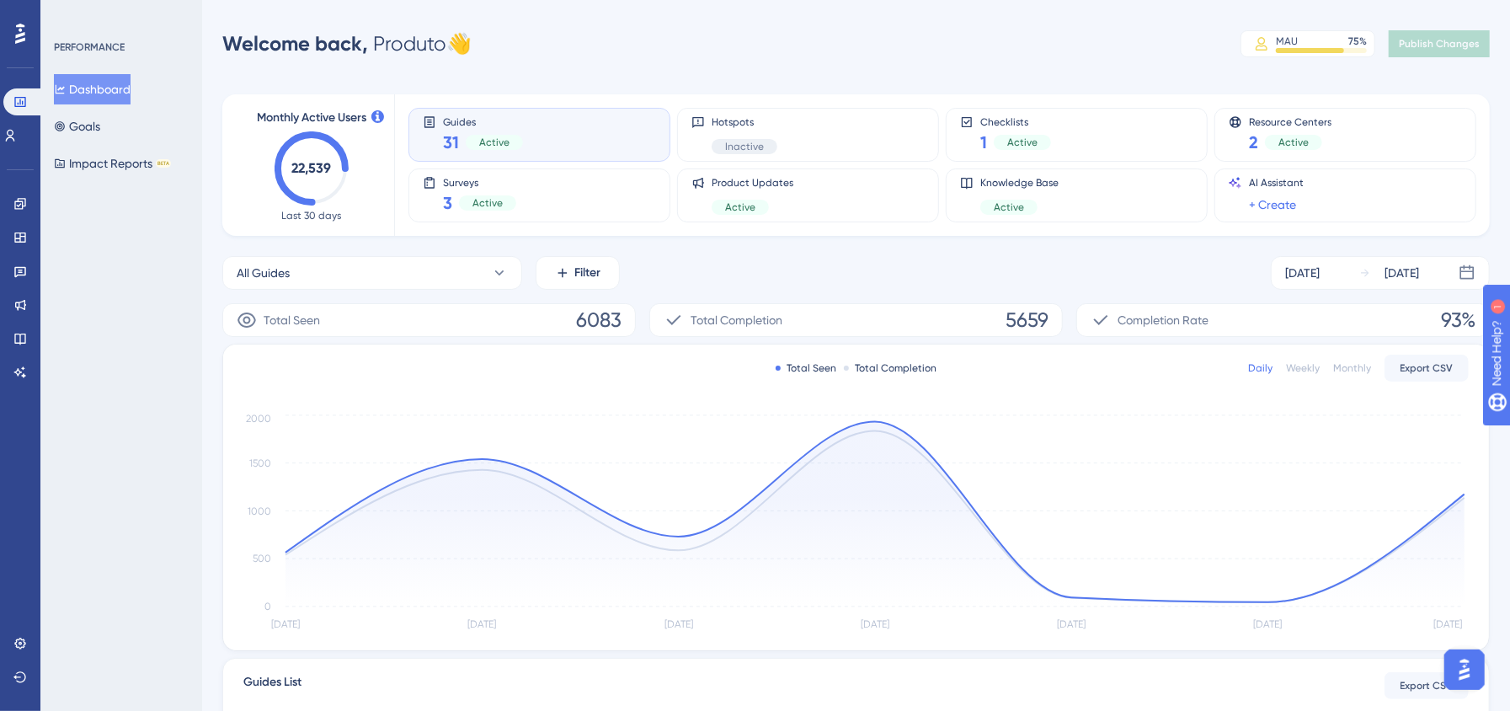
click at [1001, 47] on div "Welcome back, Produto 👋 MAU 75 % Click to see add-on and upgrade options Publis…" at bounding box center [855, 44] width 1267 height 34
click at [1001, 48] on div "Welcome back, Produto 👋 MAU 75 % Click to see add-on and upgrade options Publis…" at bounding box center [855, 44] width 1267 height 34
